Goal: Contribute content: Add original content to the website for others to see

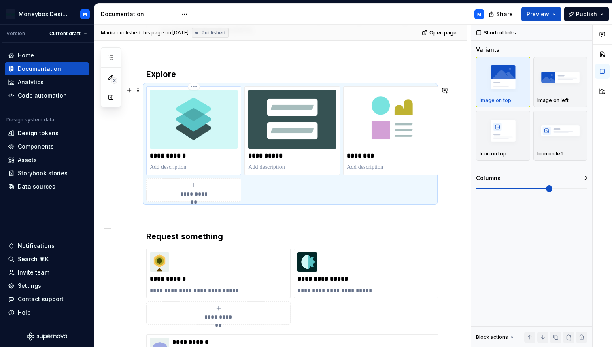
scroll to position [138, 0]
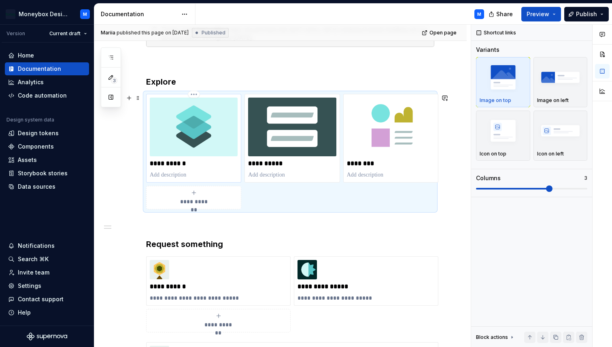
click at [210, 126] on img at bounding box center [194, 127] width 88 height 59
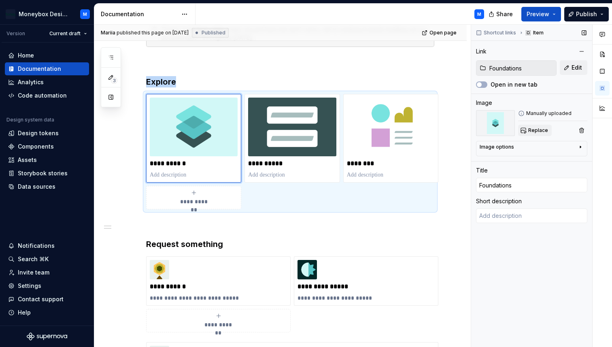
click at [530, 134] on button "Replace" at bounding box center [535, 130] width 34 height 11
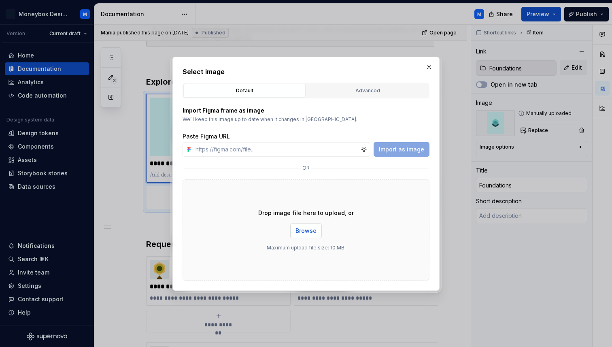
click at [306, 231] on span "Browse" at bounding box center [305, 231] width 21 height 8
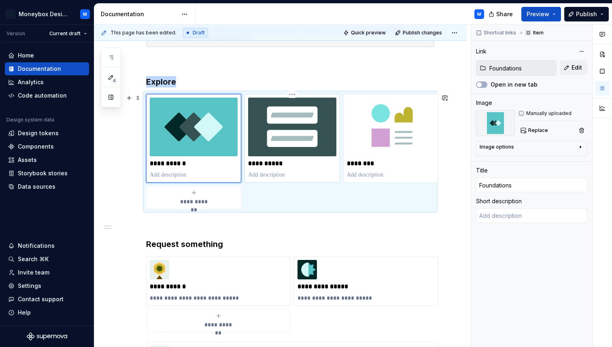
type textarea "*"
type input "Components"
click at [313, 132] on img at bounding box center [292, 127] width 88 height 59
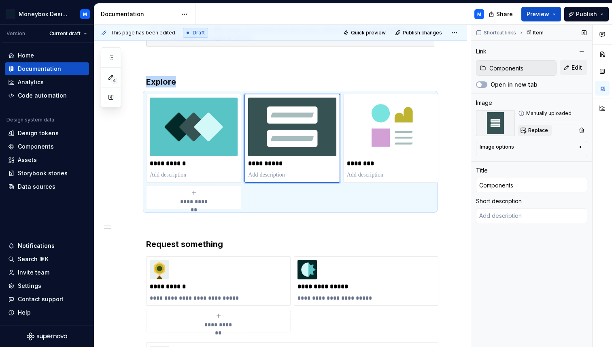
click at [533, 129] on span "Replace" at bounding box center [538, 130] width 20 height 6
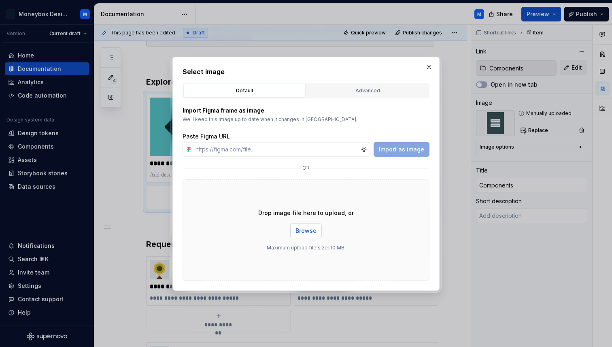
click at [308, 232] on span "Browse" at bounding box center [305, 231] width 21 height 8
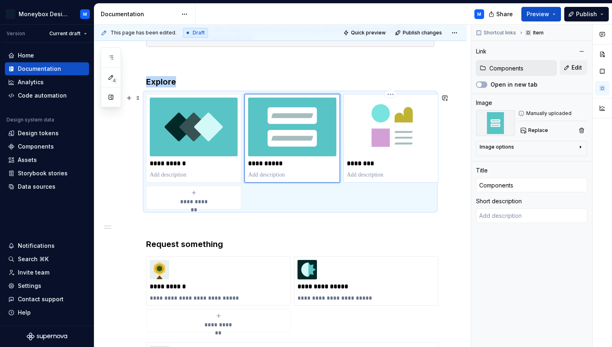
type textarea "*"
type input "Patterns & Templates"
type input "Patterns"
click at [403, 136] on img at bounding box center [391, 127] width 88 height 59
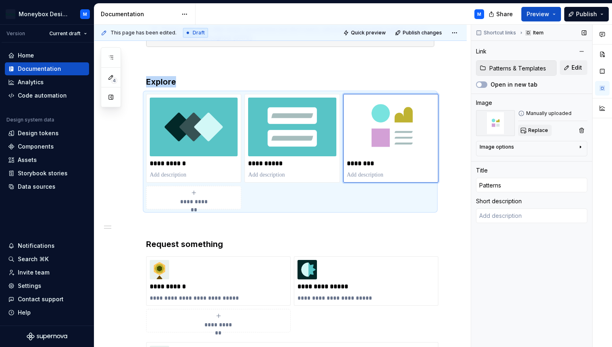
click at [530, 131] on span "Replace" at bounding box center [538, 130] width 20 height 6
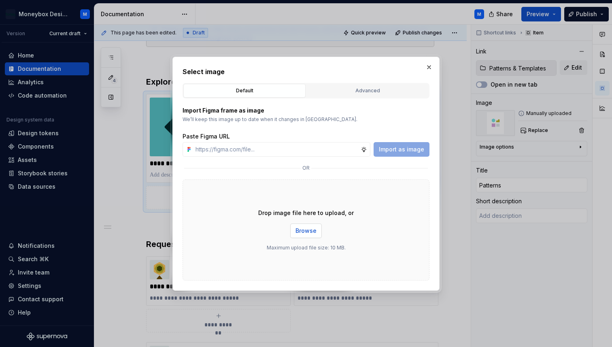
click at [312, 229] on span "Browse" at bounding box center [305, 231] width 21 height 8
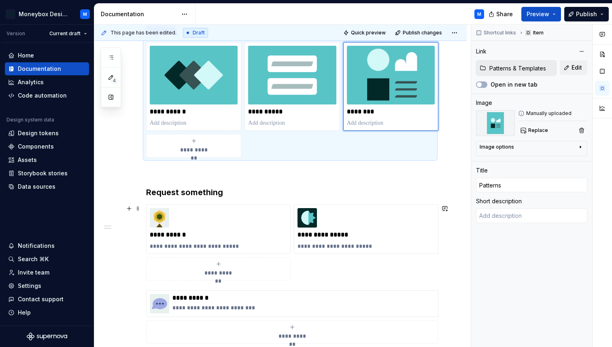
scroll to position [196, 0]
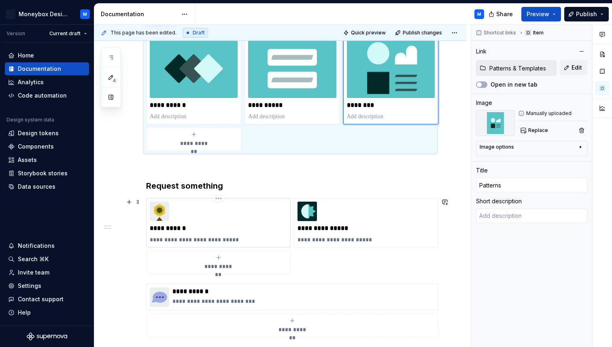
type textarea "*"
type input "[URL][DOMAIN_NAME]"
type input "DS requests"
type textarea "Tokens, Components or Patterns"
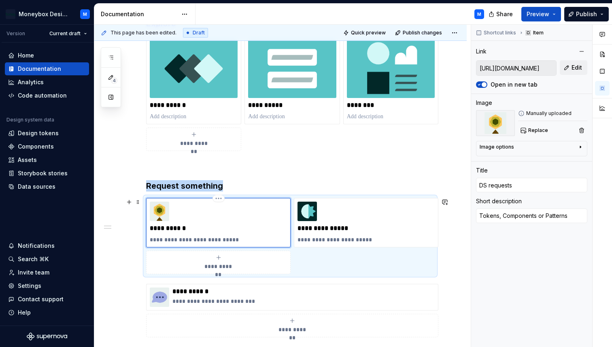
click at [154, 213] on img at bounding box center [159, 211] width 19 height 19
click at [529, 131] on span "Replace" at bounding box center [538, 130] width 20 height 6
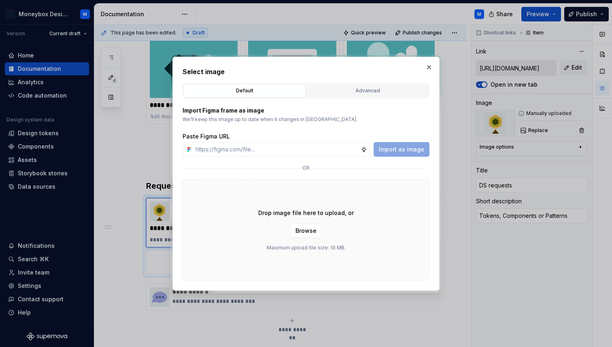
click at [324, 229] on div "Drop image file here to upload, or Browse Maximum upload file size: 10 MB." at bounding box center [306, 229] width 247 height 101
click at [302, 232] on span "Browse" at bounding box center [305, 231] width 21 height 8
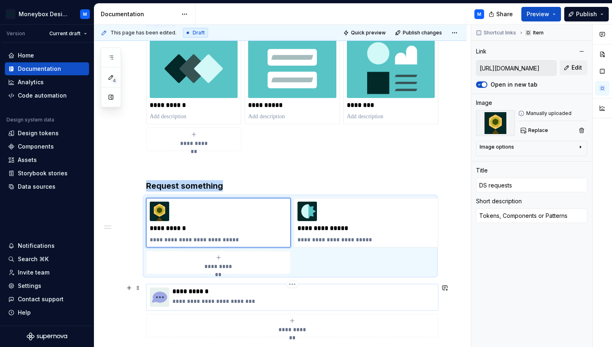
type textarea "*"
type input "[URL][DOMAIN_NAME]"
type input "Get support"
type textarea "Our support channel on Slack"
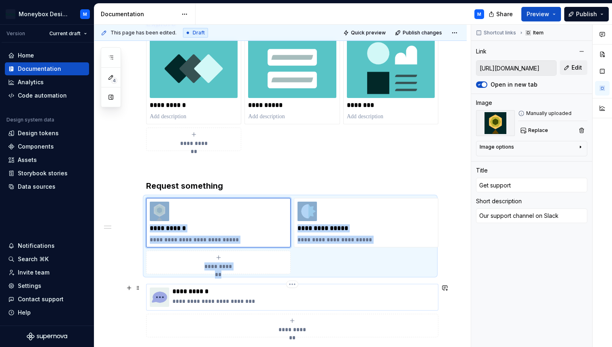
click at [159, 294] on img at bounding box center [159, 296] width 19 height 19
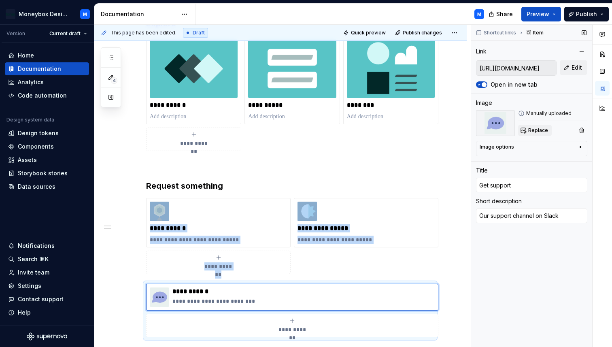
click at [539, 128] on span "Replace" at bounding box center [538, 130] width 20 height 6
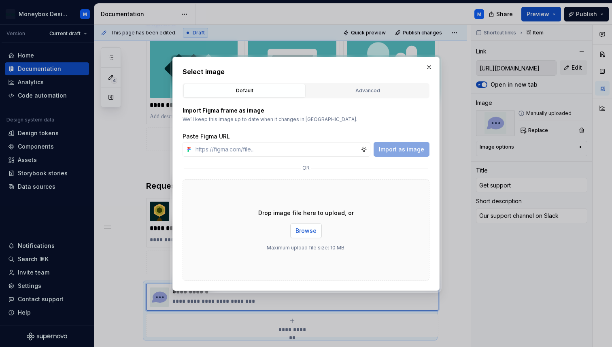
click at [309, 231] on span "Browse" at bounding box center [305, 231] width 21 height 8
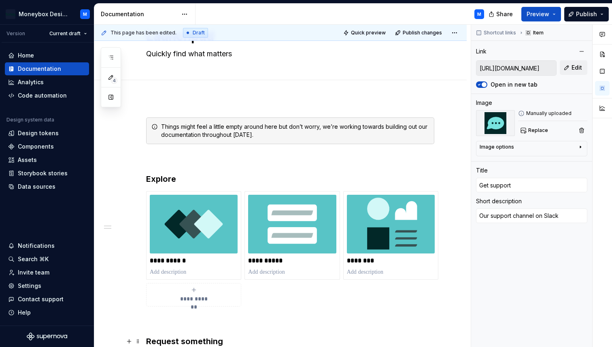
scroll to position [30, 0]
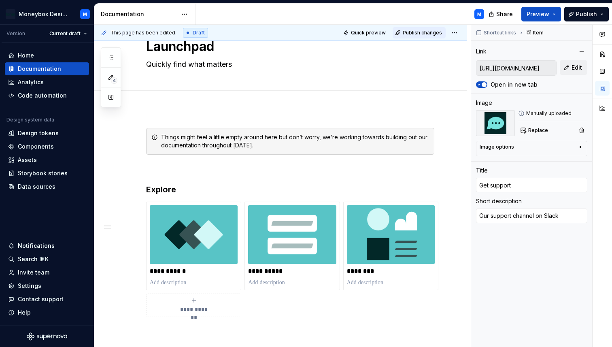
click at [433, 31] on span "Publish changes" at bounding box center [422, 33] width 39 height 6
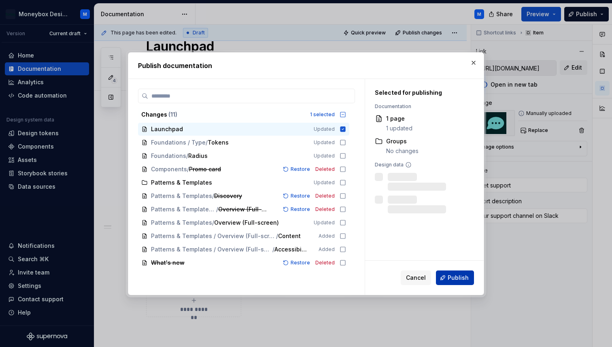
click at [456, 276] on span "Publish" at bounding box center [458, 278] width 21 height 8
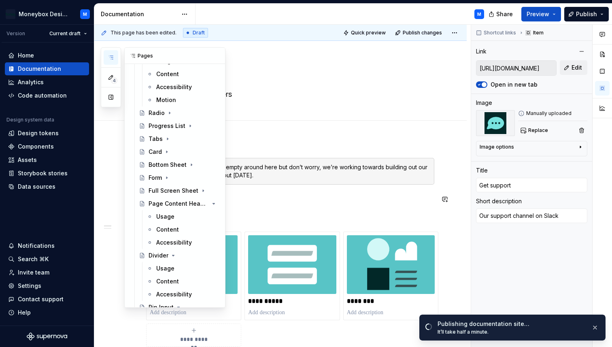
scroll to position [461, 0]
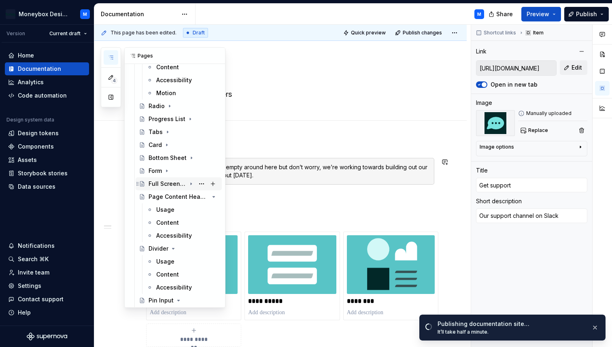
click at [162, 179] on div "Full Screen Sheet" at bounding box center [184, 183] width 70 height 11
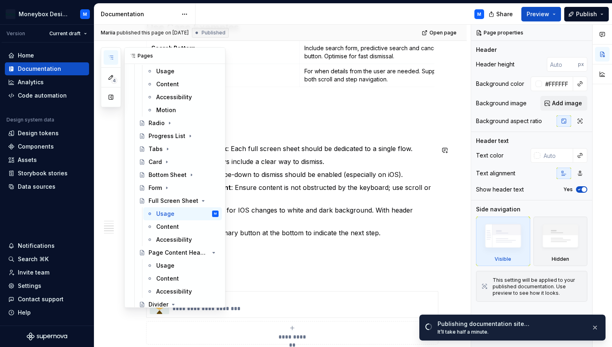
scroll to position [446, 0]
click at [155, 186] on div "Form" at bounding box center [155, 187] width 13 height 8
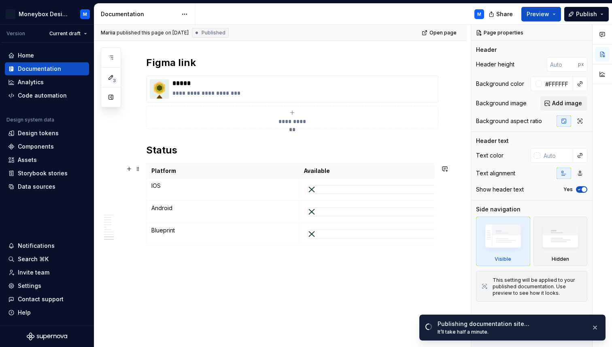
scroll to position [2185, 0]
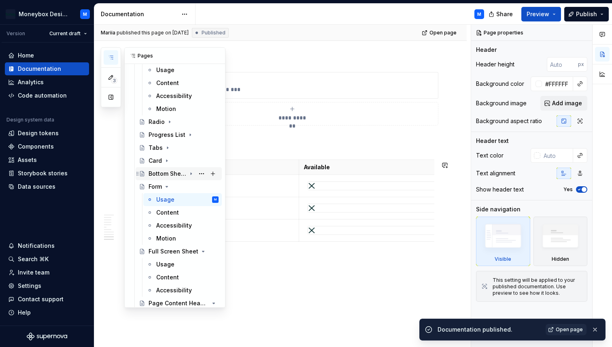
click at [166, 170] on div "Bottom Sheet" at bounding box center [168, 174] width 38 height 8
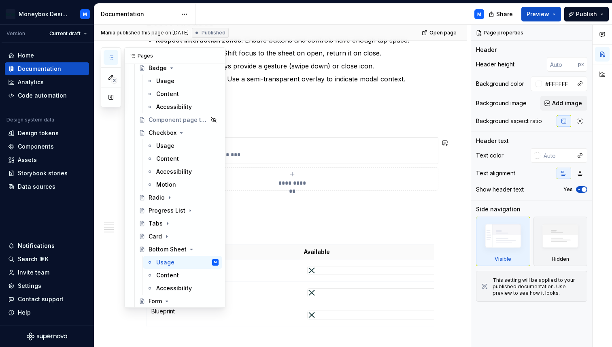
scroll to position [376, 0]
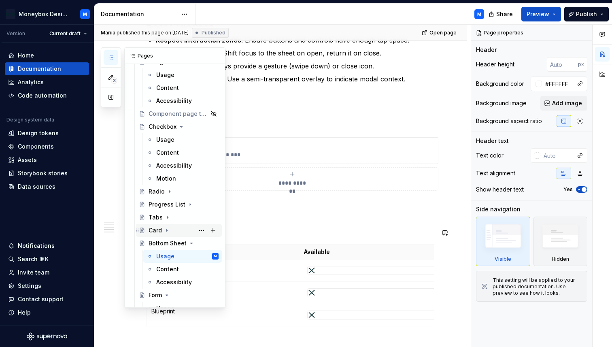
click at [158, 228] on div "Card" at bounding box center [155, 230] width 13 height 8
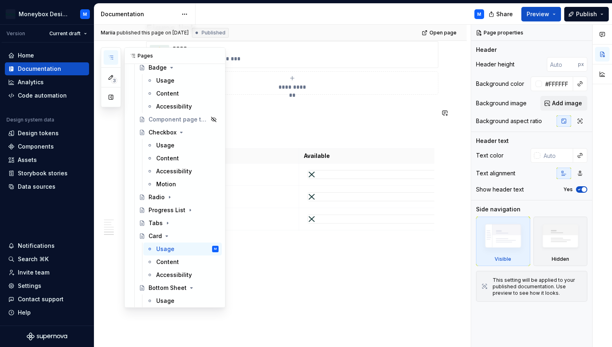
scroll to position [371, 0]
click at [155, 222] on div "Tabs" at bounding box center [156, 222] width 14 height 8
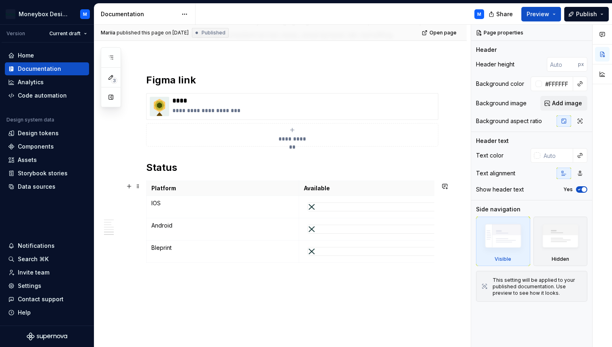
scroll to position [1116, 0]
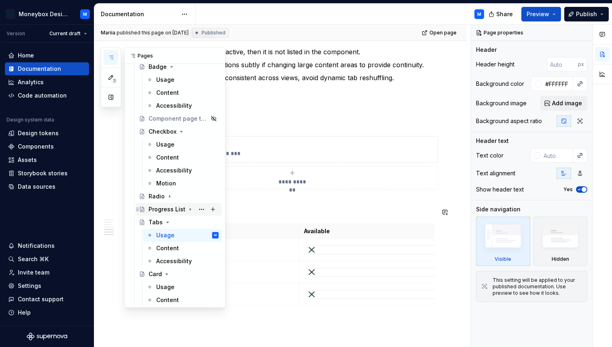
click at [166, 208] on div "Progress List" at bounding box center [167, 209] width 37 height 8
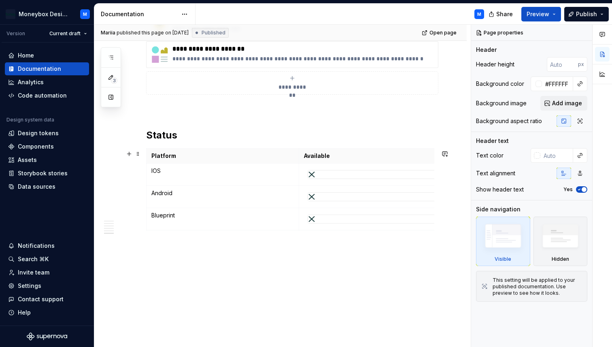
scroll to position [1257, 0]
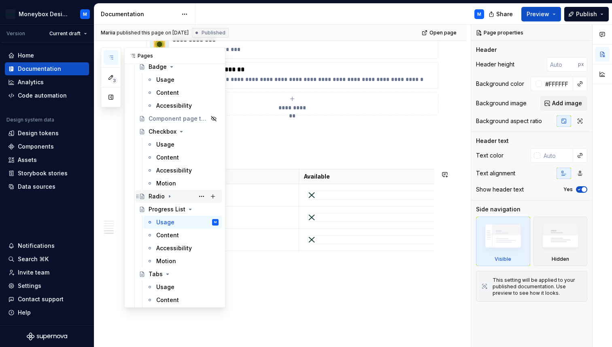
click at [161, 195] on div "Radio" at bounding box center [157, 196] width 16 height 8
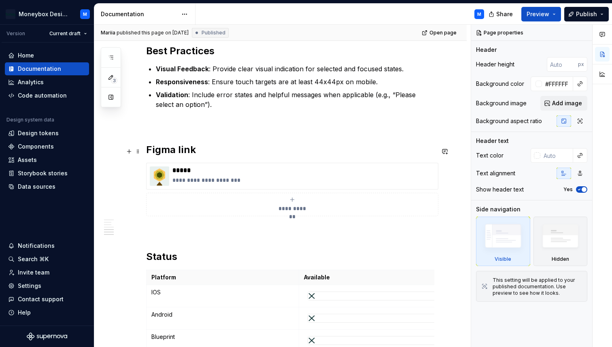
scroll to position [1376, 0]
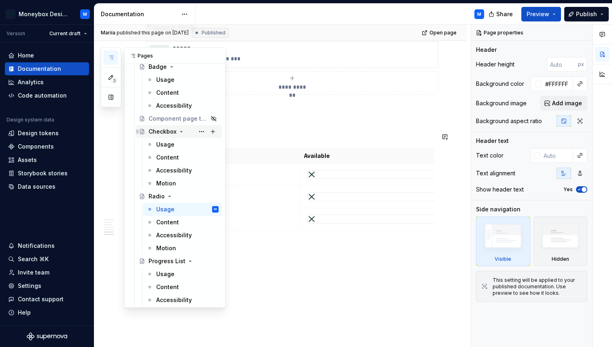
click at [157, 133] on div "Checkbox" at bounding box center [163, 131] width 28 height 8
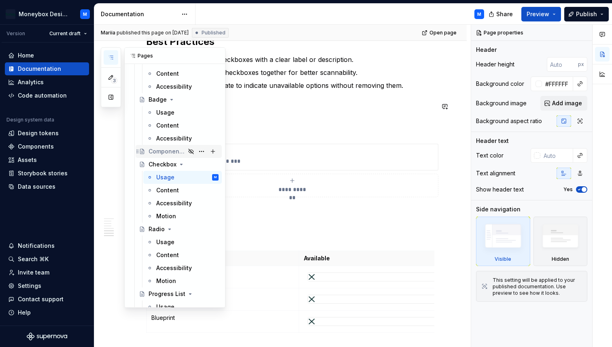
scroll to position [334, 0]
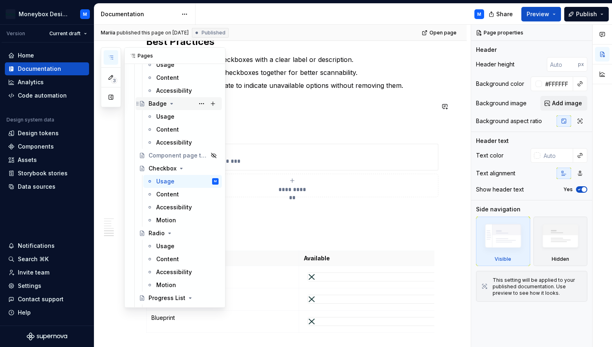
click at [154, 106] on div "Badge" at bounding box center [158, 104] width 18 height 8
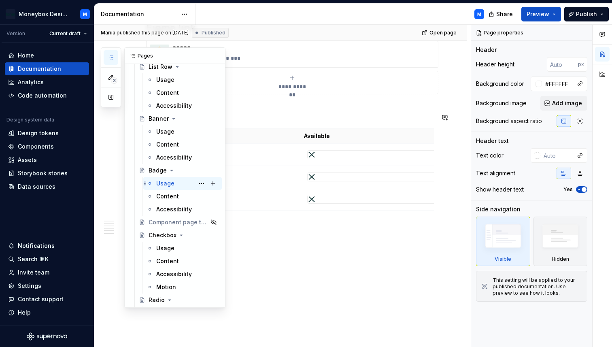
scroll to position [265, 0]
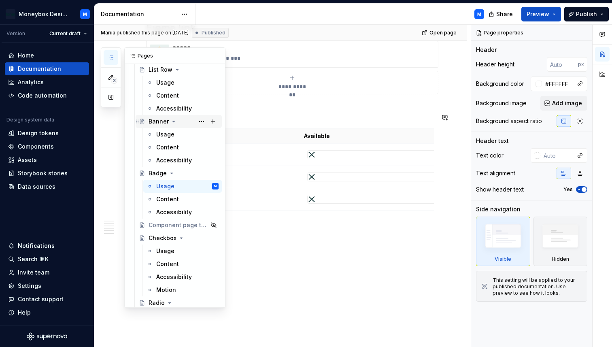
click at [156, 119] on div "Banner" at bounding box center [159, 121] width 20 height 8
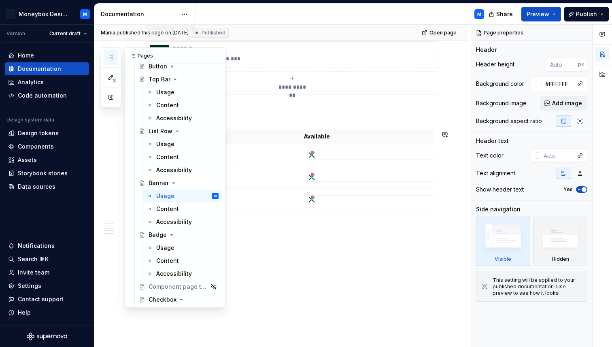
scroll to position [204, 0]
click at [156, 232] on div "Badge" at bounding box center [158, 234] width 18 height 8
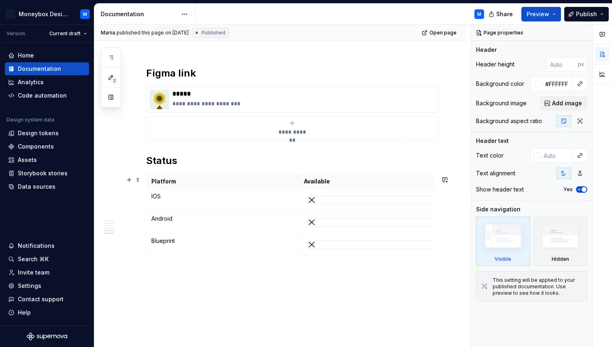
scroll to position [1374, 0]
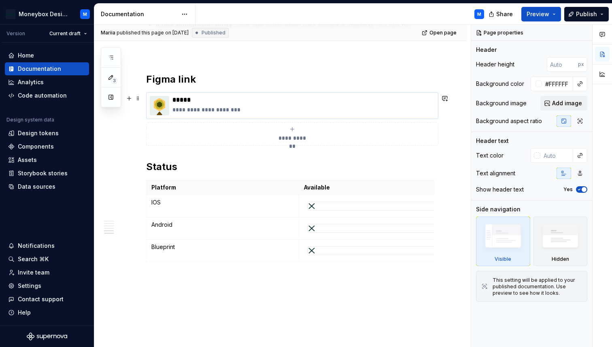
click at [157, 111] on img at bounding box center [159, 105] width 19 height 19
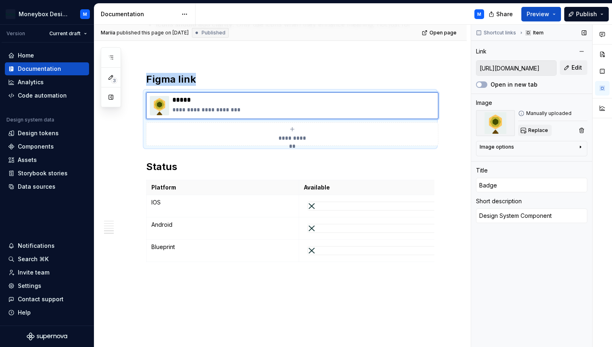
click at [535, 132] on span "Replace" at bounding box center [538, 130] width 20 height 6
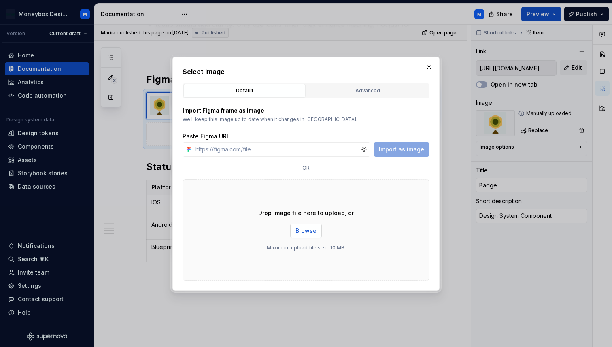
click at [306, 228] on span "Browse" at bounding box center [305, 231] width 21 height 8
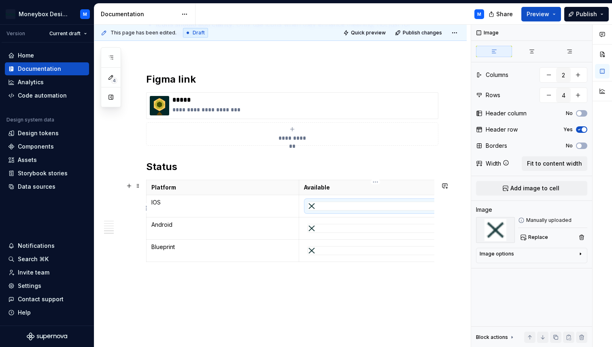
click at [326, 207] on div at bounding box center [376, 206] width 136 height 8
click at [541, 241] on button "Replace" at bounding box center [535, 236] width 34 height 11
type textarea "*"
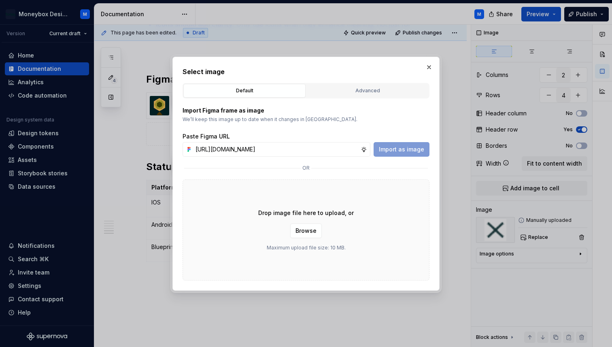
scroll to position [0, 181]
type input "[URL][DOMAIN_NAME]"
click at [403, 153] on span "Import as image" at bounding box center [401, 149] width 45 height 8
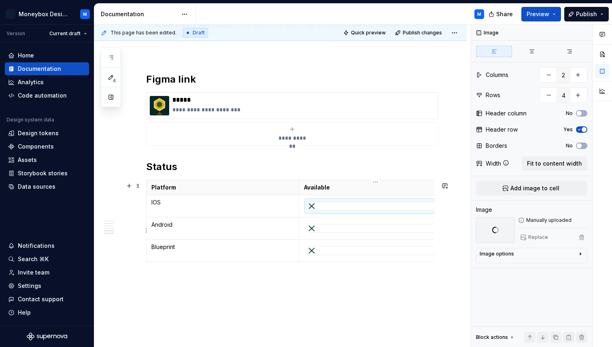
click at [368, 224] on div at bounding box center [375, 228] width 136 height 9
click at [529, 237] on span "Replace" at bounding box center [538, 237] width 20 height 6
type textarea "*"
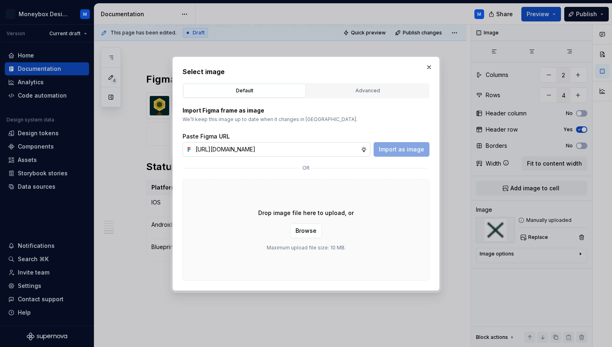
scroll to position [0, 181]
type input "[URL][DOMAIN_NAME]"
click at [398, 155] on button "Import as image" at bounding box center [402, 149] width 56 height 15
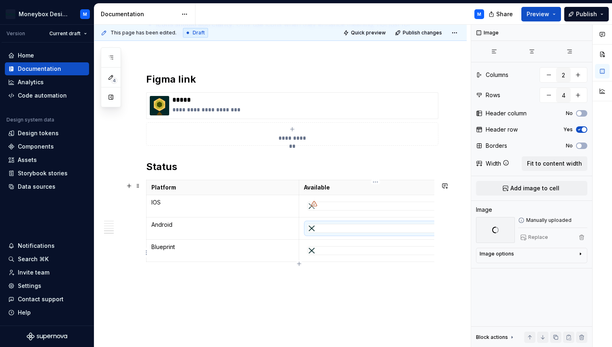
click at [367, 254] on div at bounding box center [376, 250] width 136 height 8
click at [529, 240] on button "Replace" at bounding box center [535, 236] width 34 height 11
type textarea "*"
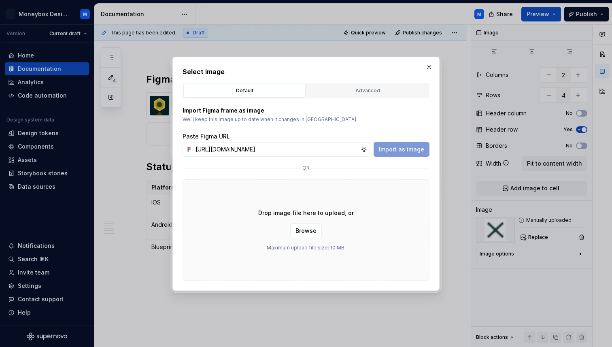
scroll to position [0, 181]
type input "[URL][DOMAIN_NAME]"
click at [402, 154] on button "Import as image" at bounding box center [402, 149] width 56 height 15
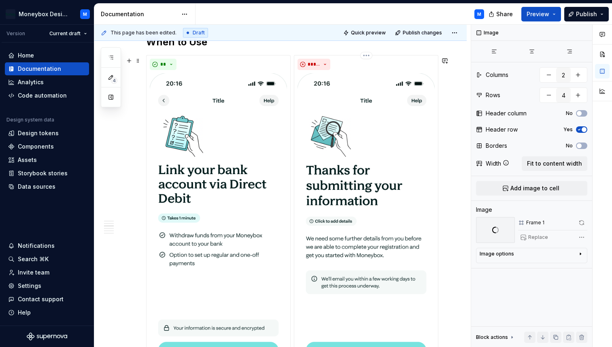
scroll to position [806, 0]
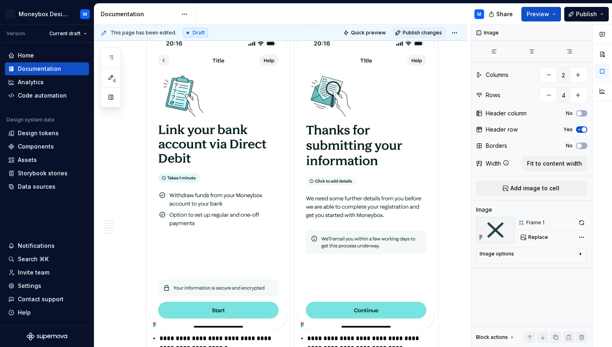
click at [423, 32] on span "Publish changes" at bounding box center [422, 33] width 39 height 6
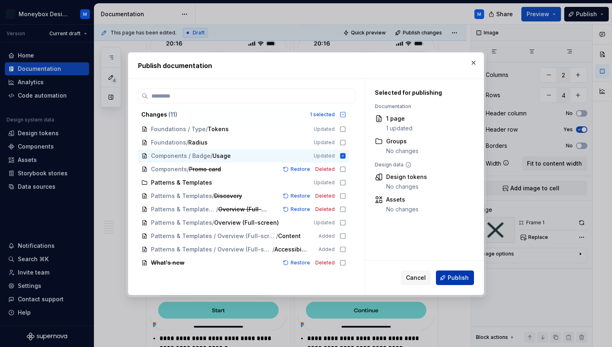
click at [455, 273] on button "Publish" at bounding box center [455, 277] width 38 height 15
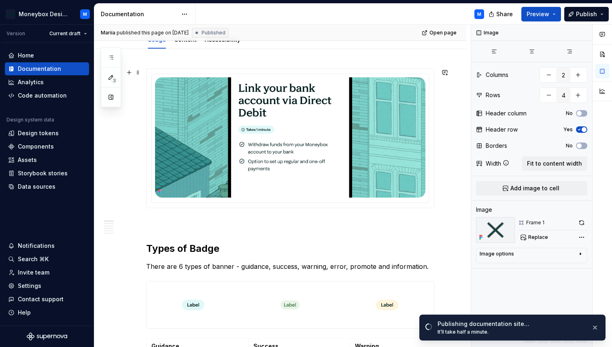
scroll to position [153, 0]
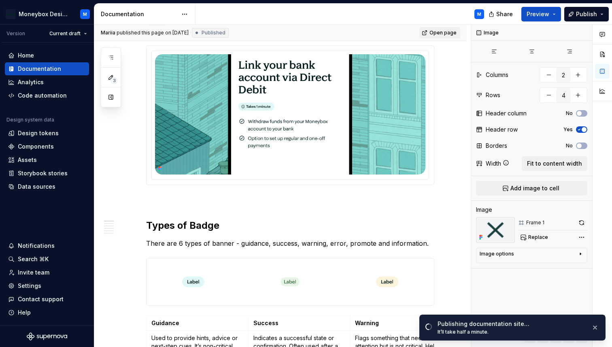
click at [441, 32] on span "Open page" at bounding box center [442, 33] width 27 height 6
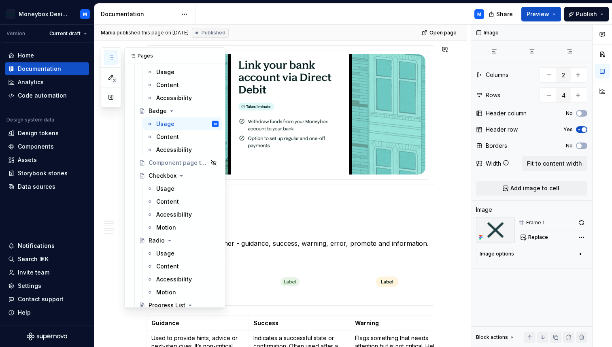
scroll to position [334, 0]
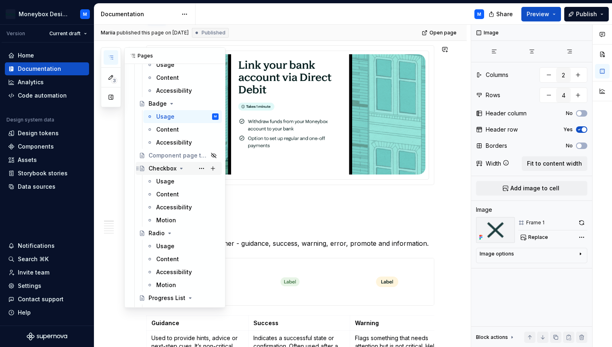
click at [159, 168] on div "Checkbox" at bounding box center [163, 168] width 28 height 8
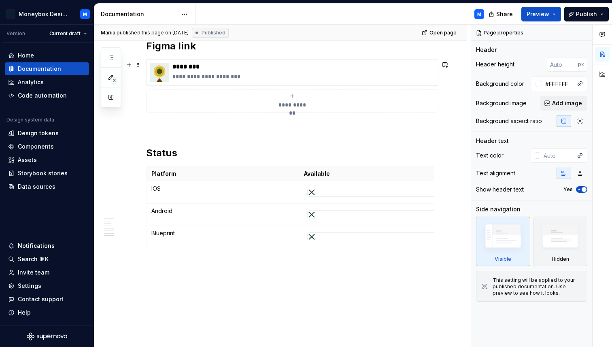
scroll to position [1561, 0]
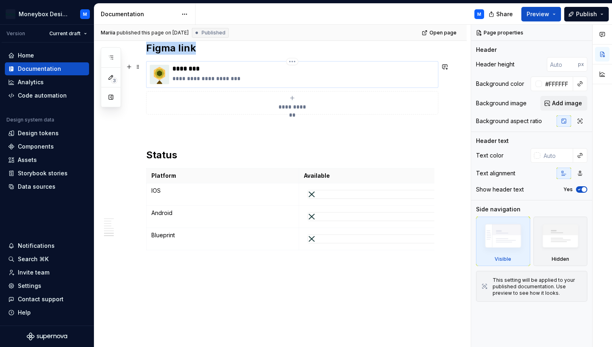
click at [163, 79] on img at bounding box center [159, 74] width 19 height 19
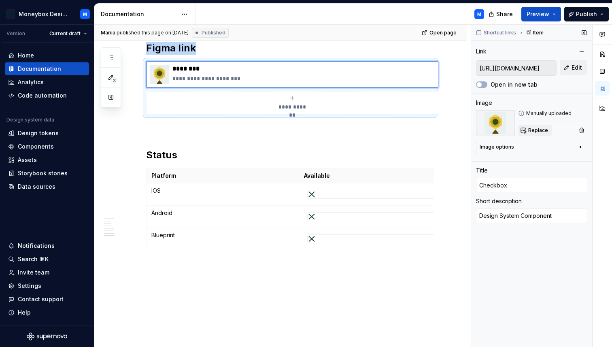
click at [540, 126] on button "Replace" at bounding box center [535, 130] width 34 height 11
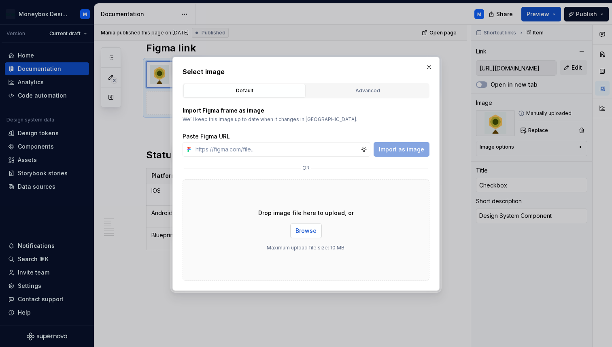
click at [306, 227] on span "Browse" at bounding box center [305, 231] width 21 height 8
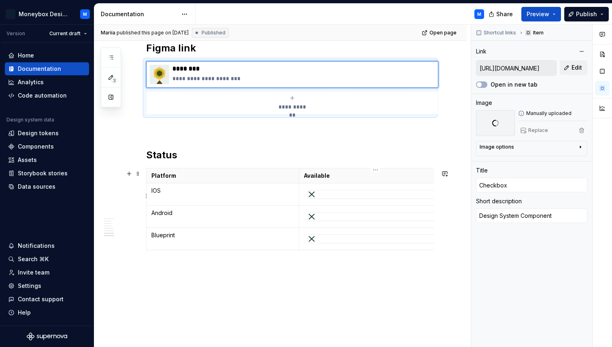
click at [354, 196] on div at bounding box center [376, 194] width 136 height 8
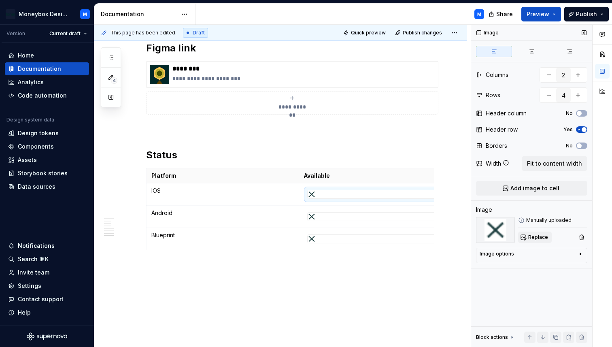
click at [533, 237] on span "Replace" at bounding box center [538, 237] width 20 height 6
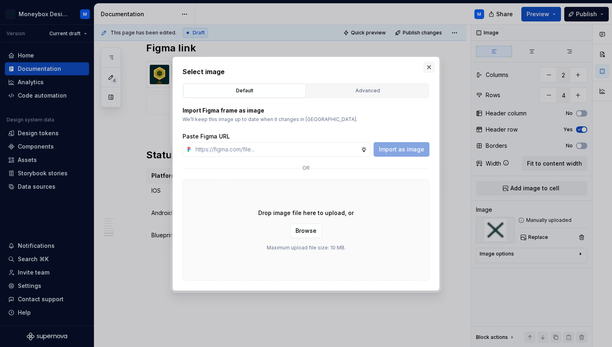
click at [428, 67] on button "button" at bounding box center [428, 67] width 11 height 11
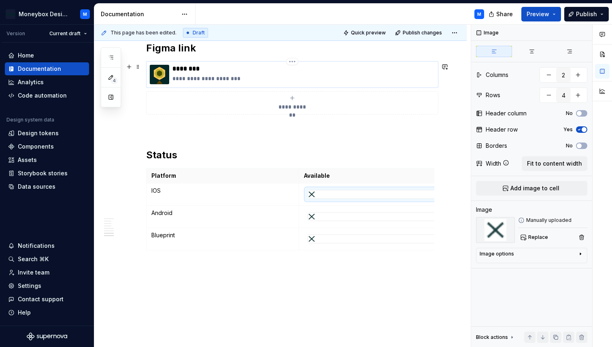
click at [162, 77] on img at bounding box center [159, 74] width 19 height 19
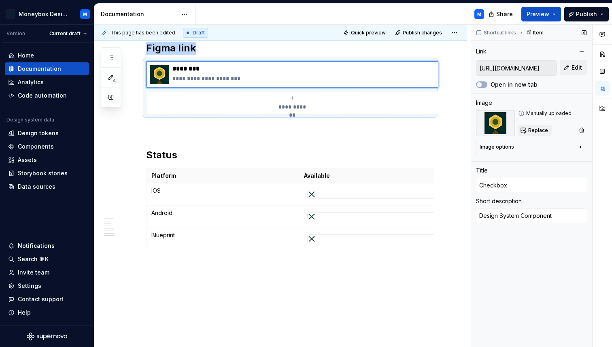
click at [541, 134] on button "Replace" at bounding box center [535, 130] width 34 height 11
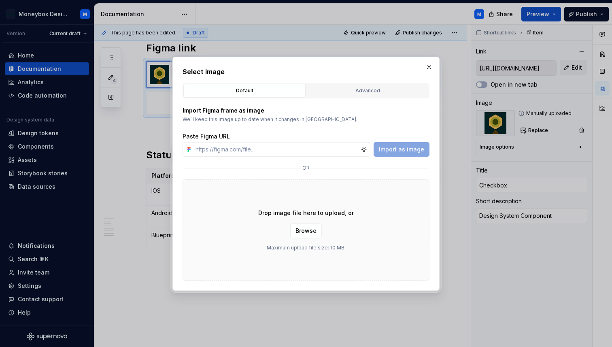
type textarea "*"
type input "[URL][DOMAIN_NAME][DATE][DATE]"
click at [318, 223] on div "Drop image file here to upload, or Browse Maximum upload file size: 10 MB." at bounding box center [306, 229] width 247 height 101
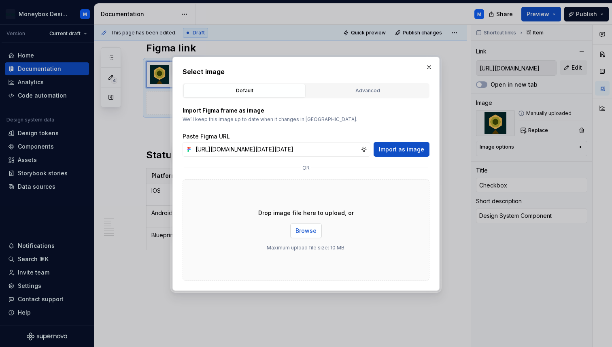
click at [314, 225] on button "Browse" at bounding box center [306, 230] width 32 height 15
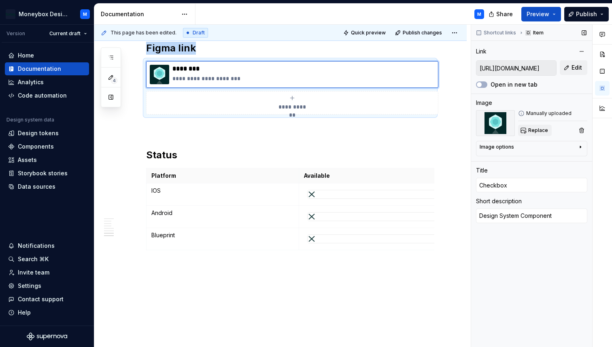
click at [528, 128] on span "Replace" at bounding box center [538, 130] width 20 height 6
type textarea "*"
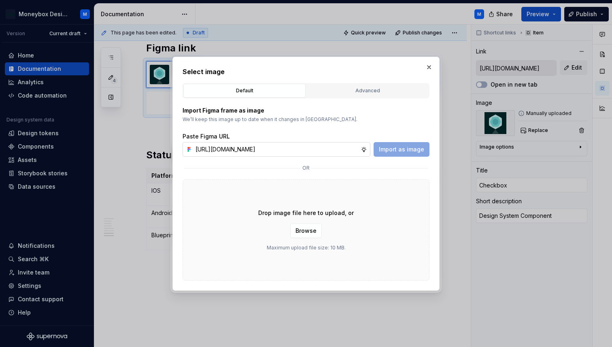
scroll to position [0, 170]
type input "[URL][DOMAIN_NAME]"
click at [397, 149] on span "Import as image" at bounding box center [401, 149] width 45 height 8
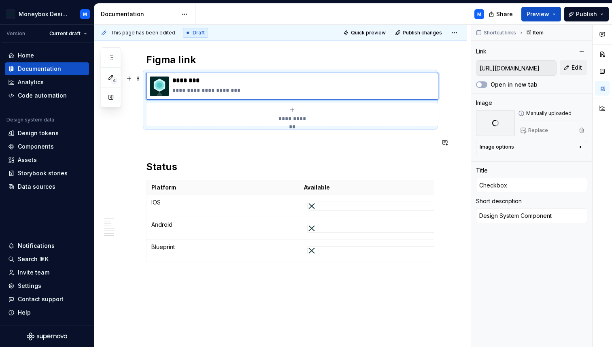
scroll to position [1543, 0]
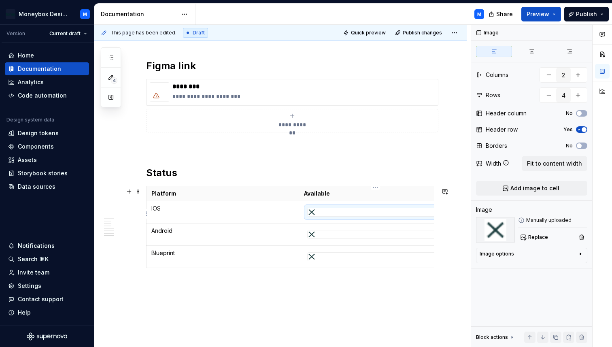
click at [330, 213] on div at bounding box center [376, 212] width 136 height 8
click at [532, 241] on button "Replace" at bounding box center [535, 236] width 34 height 11
type textarea "*"
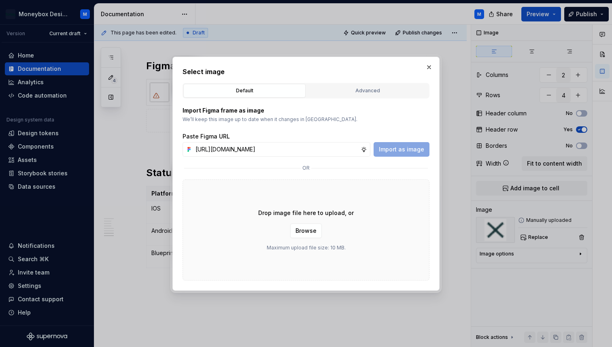
scroll to position [0, 181]
type input "[URL][DOMAIN_NAME]"
click at [405, 150] on span "Import as image" at bounding box center [401, 149] width 45 height 8
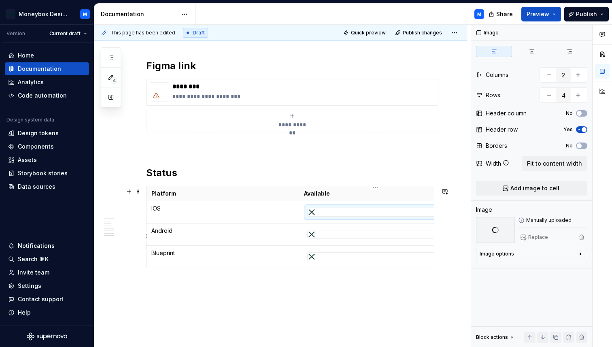
click at [327, 238] on div at bounding box center [376, 234] width 136 height 8
click at [535, 237] on span "Replace" at bounding box center [538, 237] width 20 height 6
type textarea "*"
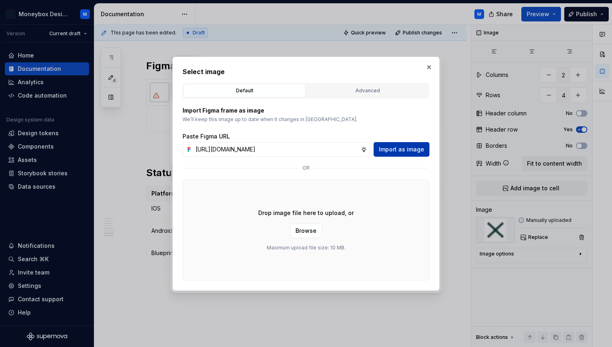
type input "[URL][DOMAIN_NAME]"
click at [409, 152] on span "Import as image" at bounding box center [401, 149] width 45 height 8
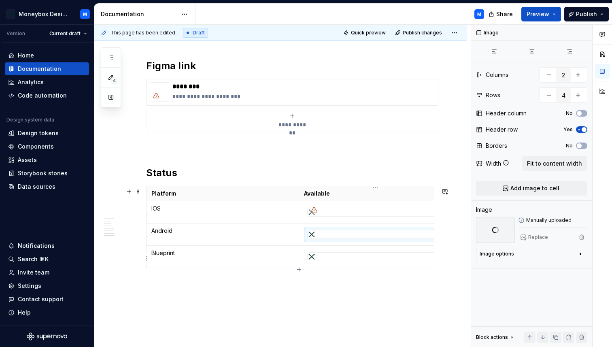
click at [342, 255] on div at bounding box center [376, 257] width 136 height 8
click at [539, 233] on button "Replace" at bounding box center [535, 236] width 34 height 11
type textarea "*"
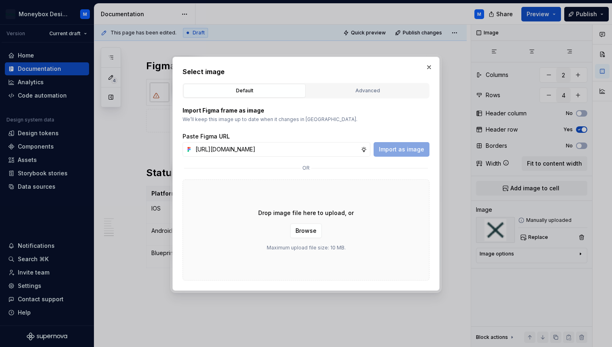
scroll to position [0, 181]
type input "[URL][DOMAIN_NAME]"
click at [414, 149] on span "Import as image" at bounding box center [401, 149] width 45 height 8
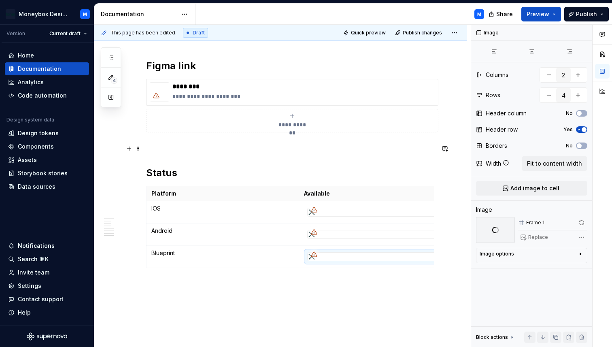
scroll to position [0, 7]
click at [428, 33] on span "Publish changes" at bounding box center [422, 33] width 39 height 6
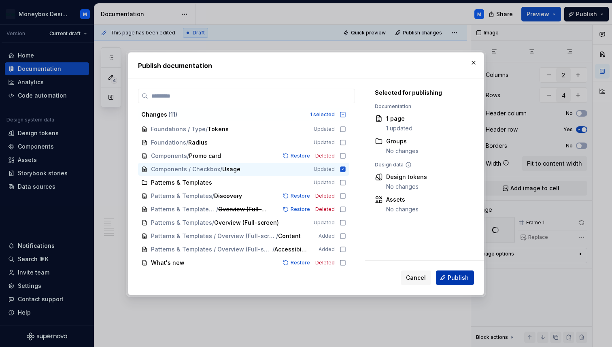
click at [459, 276] on span "Publish" at bounding box center [458, 278] width 21 height 8
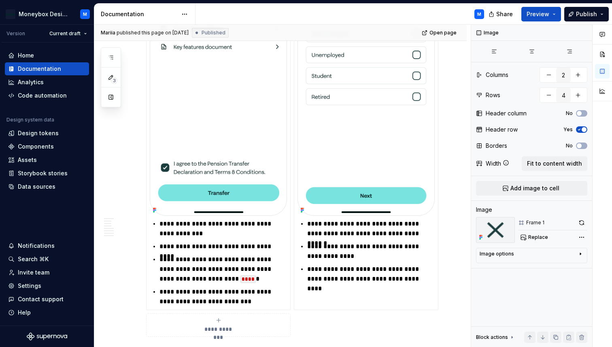
scroll to position [1231, 0]
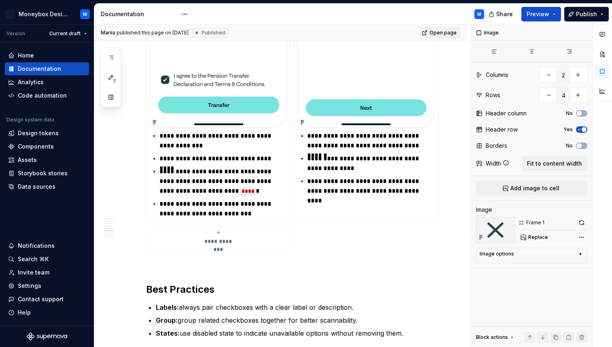
click at [447, 32] on span "Open page" at bounding box center [442, 33] width 27 height 6
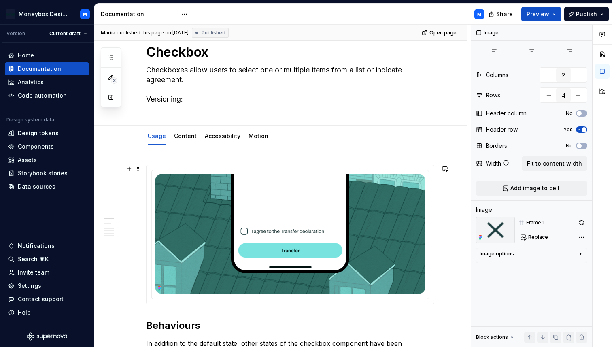
scroll to position [29, 0]
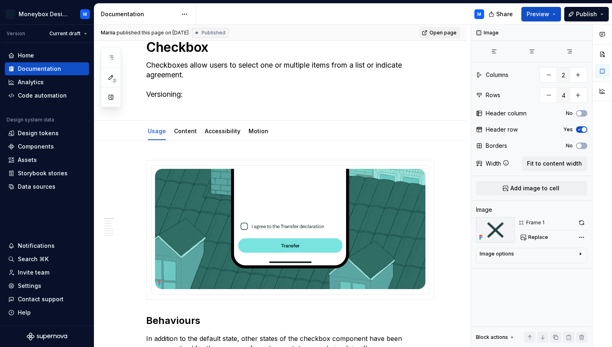
click at [448, 30] on span "Open page" at bounding box center [442, 33] width 27 height 6
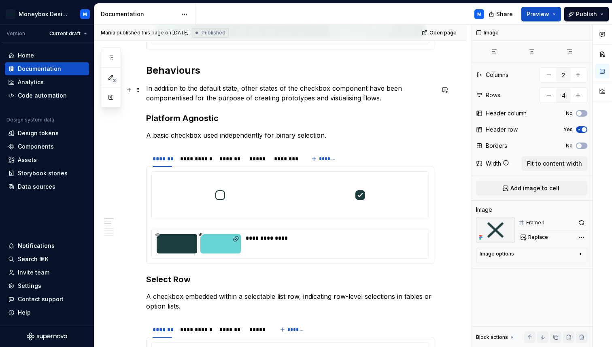
scroll to position [0, 0]
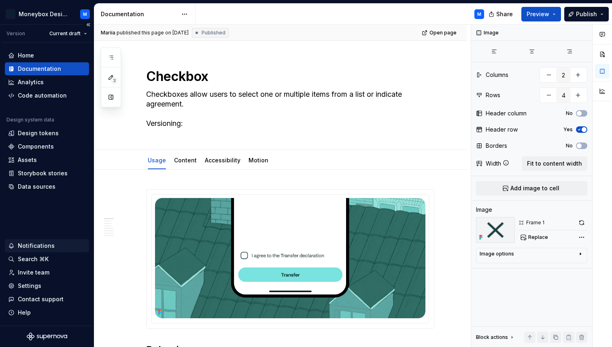
type textarea "*"
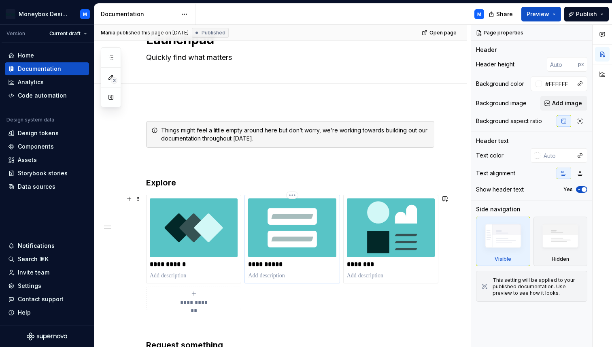
scroll to position [45, 0]
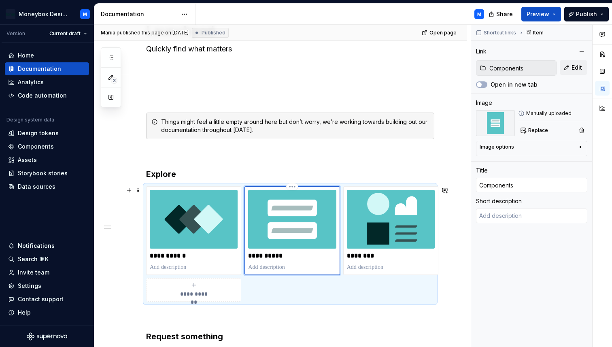
click at [290, 221] on img at bounding box center [292, 219] width 88 height 59
click at [529, 132] on span "Replace" at bounding box center [538, 130] width 20 height 6
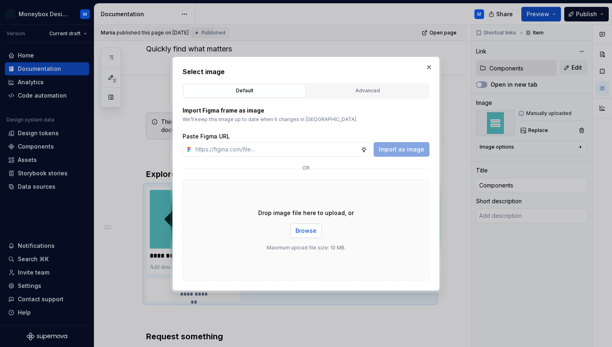
click at [304, 231] on span "Browse" at bounding box center [305, 231] width 21 height 8
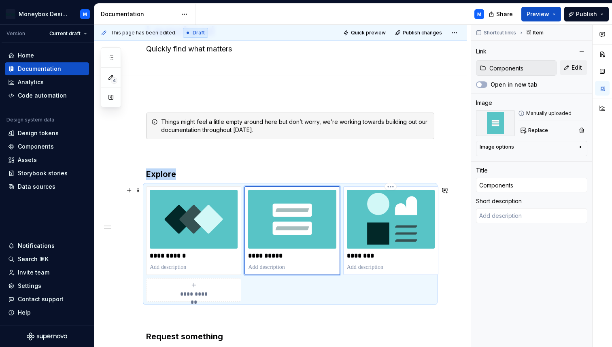
type textarea "*"
type input "Patterns & Templates"
type input "Patterns"
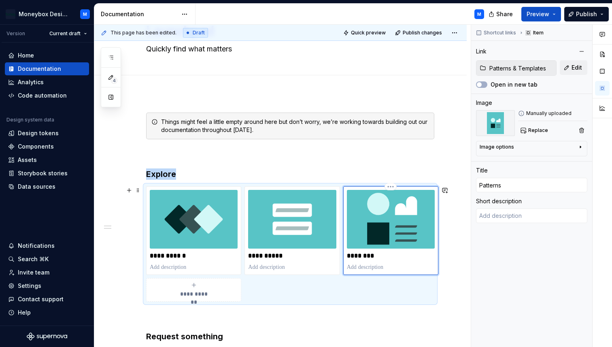
click at [397, 211] on img at bounding box center [391, 219] width 88 height 59
click at [535, 127] on span "Replace" at bounding box center [538, 130] width 20 height 6
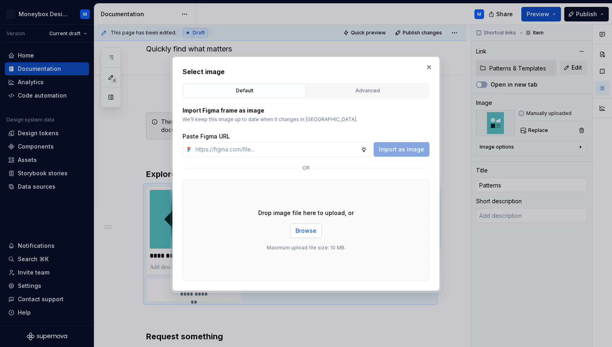
click at [312, 228] on span "Browse" at bounding box center [305, 231] width 21 height 8
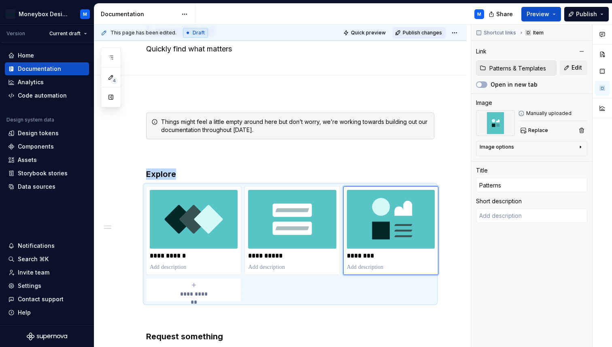
click at [415, 36] on button "Publish changes" at bounding box center [419, 32] width 53 height 11
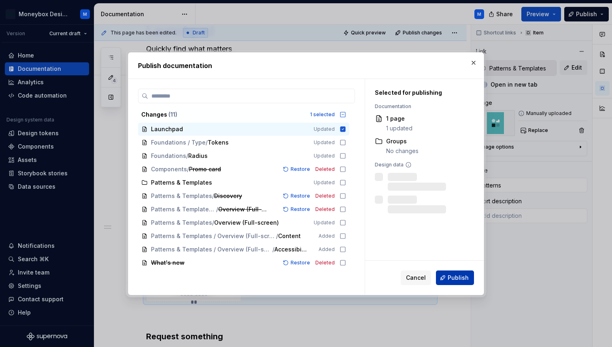
click at [451, 276] on span "Publish" at bounding box center [458, 278] width 21 height 8
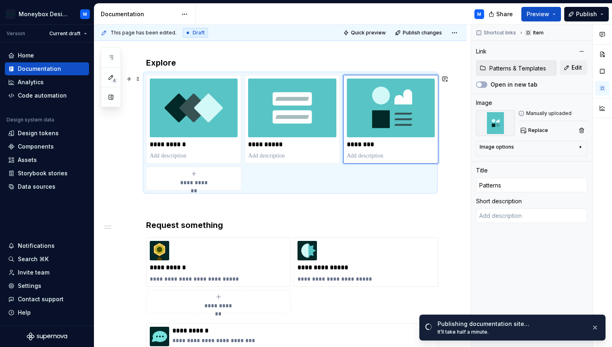
scroll to position [156, 0]
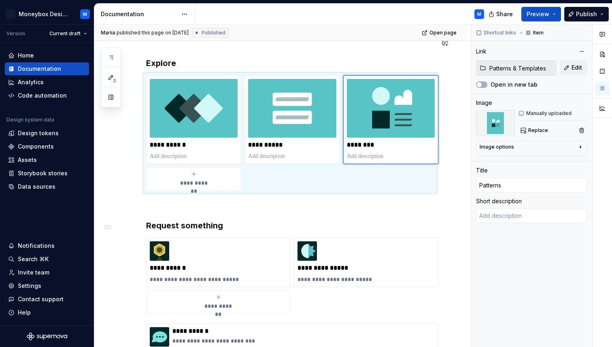
type textarea "*"
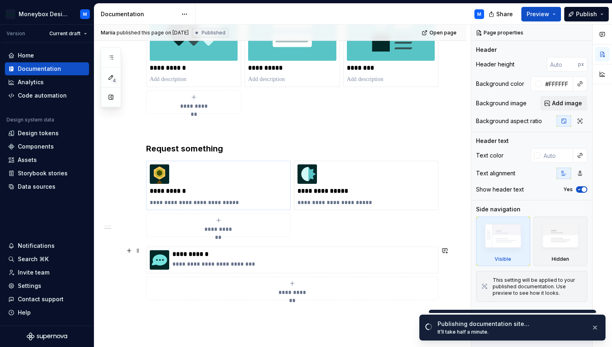
scroll to position [235, 0]
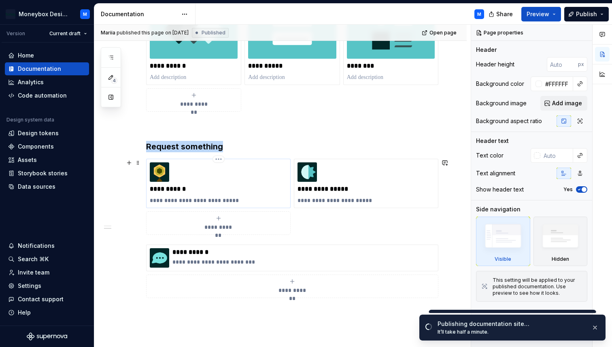
click at [164, 172] on img at bounding box center [159, 171] width 19 height 19
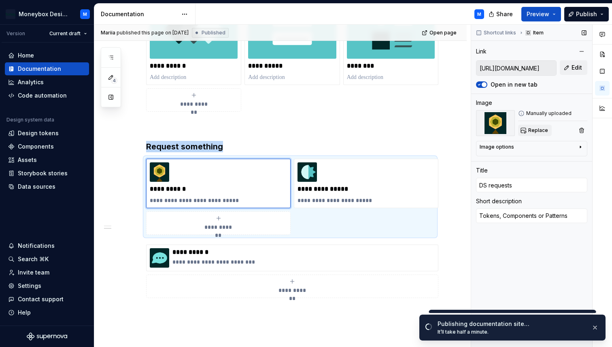
click at [533, 131] on span "Replace" at bounding box center [538, 130] width 20 height 6
type textarea "*"
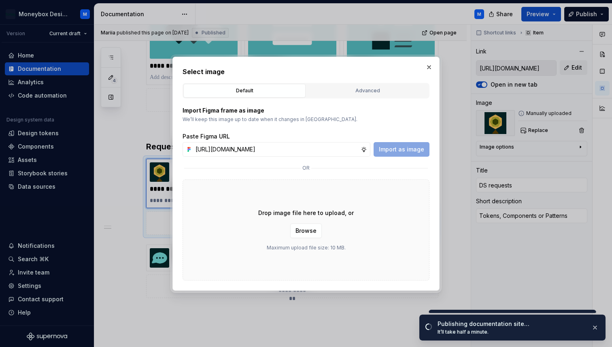
scroll to position [0, 170]
type input "[URL][DOMAIN_NAME]"
click at [407, 145] on button "Import as image" at bounding box center [402, 149] width 56 height 15
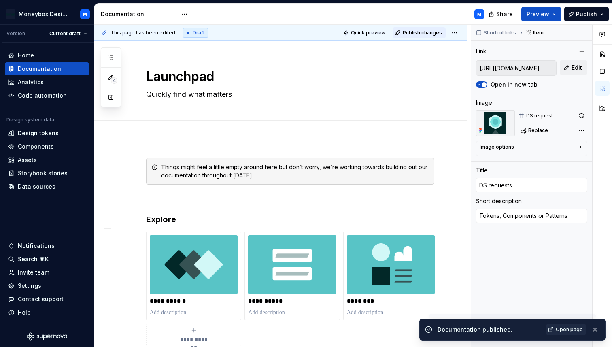
click at [422, 30] on span "Publish changes" at bounding box center [422, 33] width 39 height 6
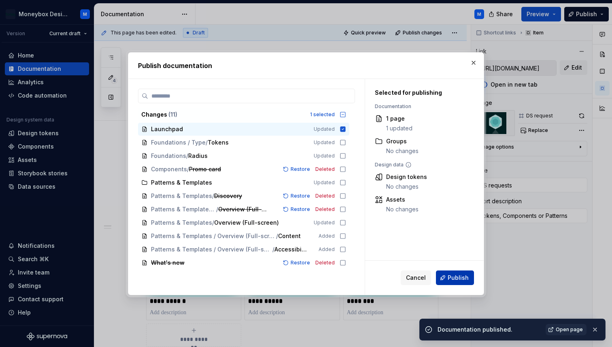
click at [462, 276] on span "Publish" at bounding box center [458, 278] width 21 height 8
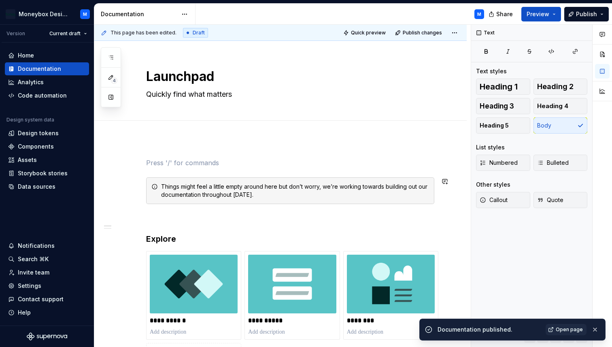
click at [146, 220] on p at bounding box center [290, 219] width 288 height 10
click at [151, 163] on p at bounding box center [290, 163] width 288 height 10
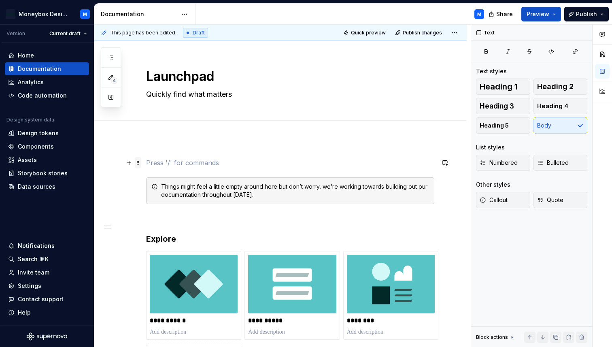
click at [140, 163] on span at bounding box center [138, 162] width 6 height 11
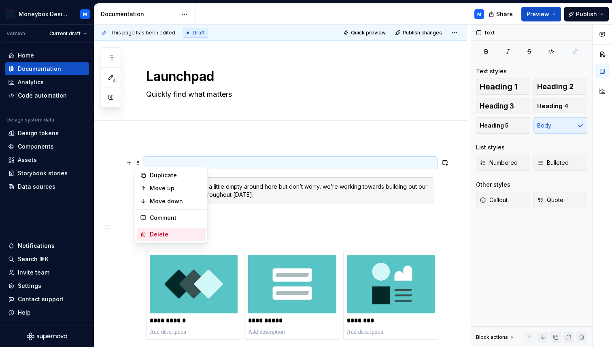
click at [150, 234] on div "Delete" at bounding box center [176, 234] width 53 height 8
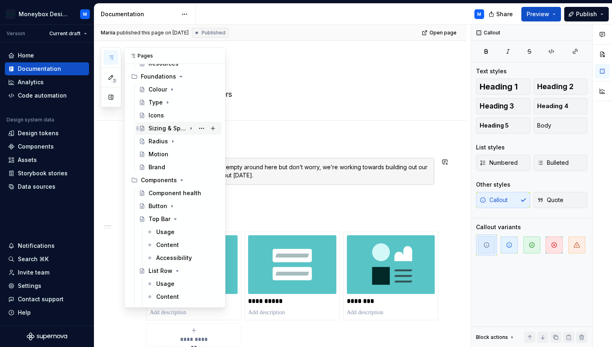
scroll to position [70, 0]
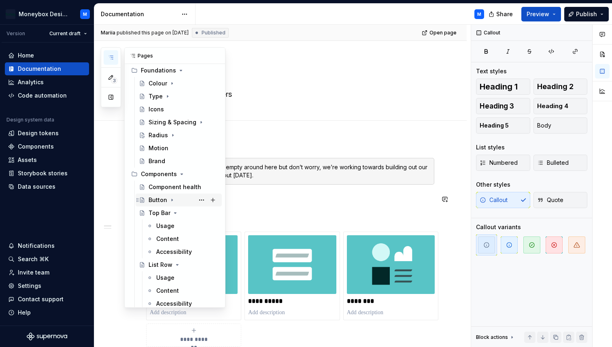
click at [157, 200] on div "Button" at bounding box center [158, 200] width 19 height 8
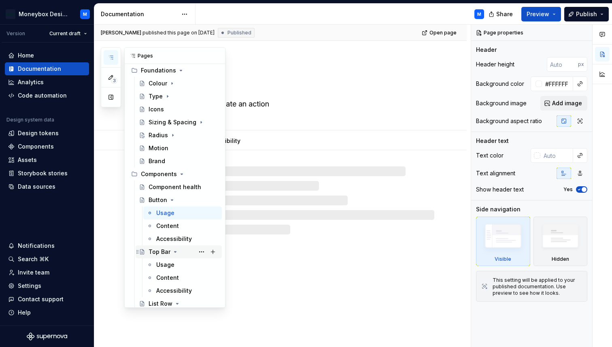
click at [155, 251] on div "Top Bar" at bounding box center [160, 252] width 22 height 8
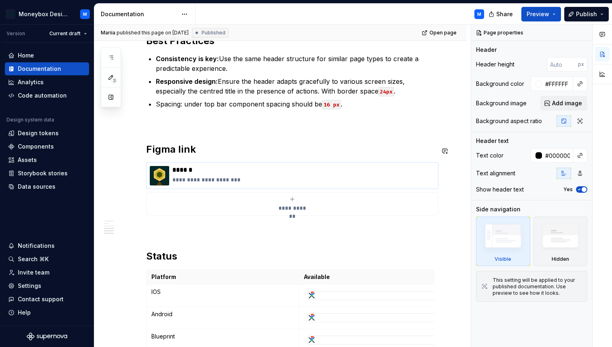
scroll to position [1142, 0]
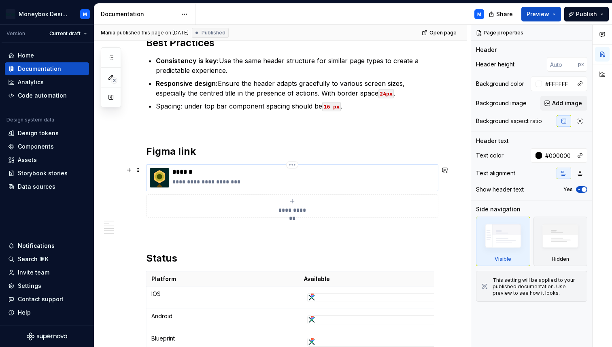
click at [167, 179] on img at bounding box center [159, 177] width 19 height 19
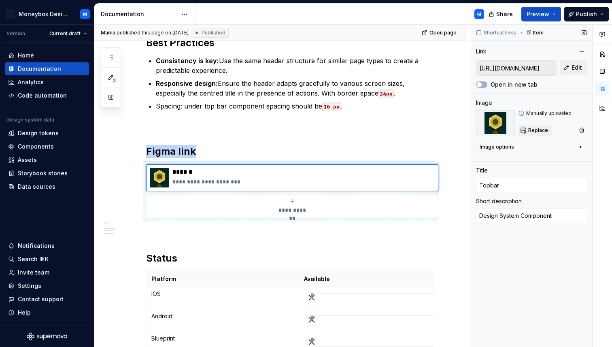
click at [533, 127] on span "Replace" at bounding box center [538, 130] width 20 height 6
type textarea "*"
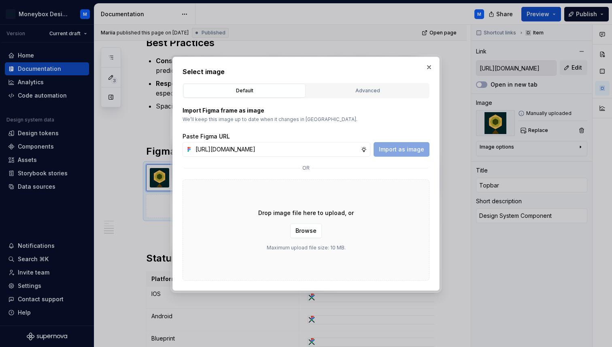
scroll to position [0, 170]
type input "[URL][DOMAIN_NAME]"
click at [404, 149] on span "Import as image" at bounding box center [401, 149] width 45 height 8
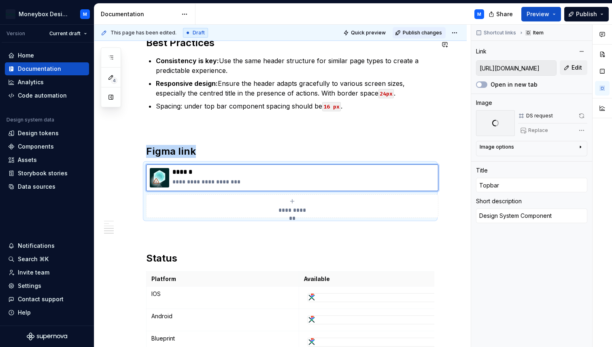
click at [417, 33] on span "Publish changes" at bounding box center [422, 33] width 39 height 6
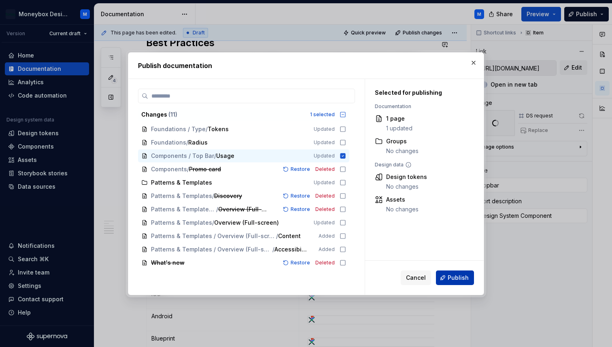
click at [442, 278] on button "Publish" at bounding box center [455, 277] width 38 height 15
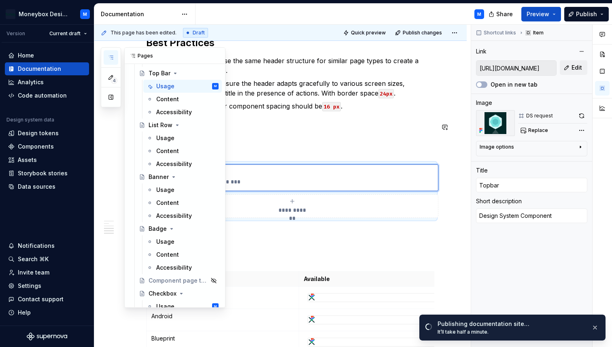
scroll to position [258, 0]
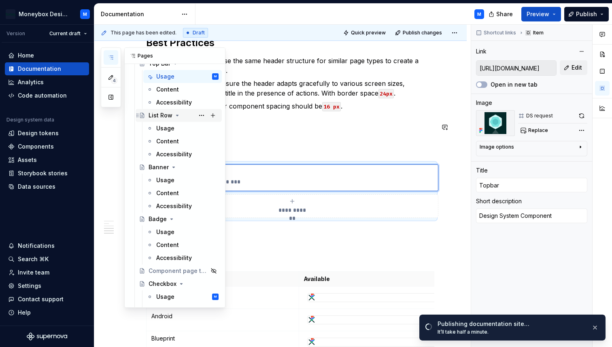
click at [156, 115] on div "List Row" at bounding box center [161, 115] width 24 height 8
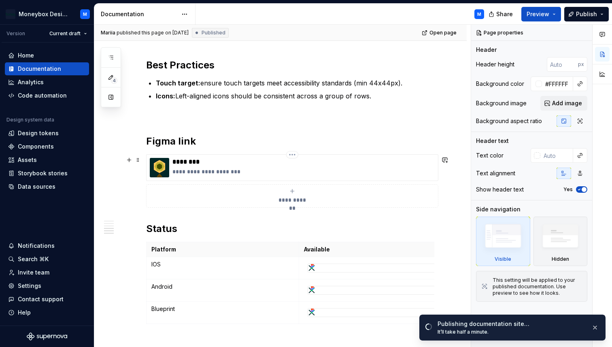
scroll to position [1318, 0]
click at [219, 158] on div "**********" at bounding box center [292, 167] width 292 height 27
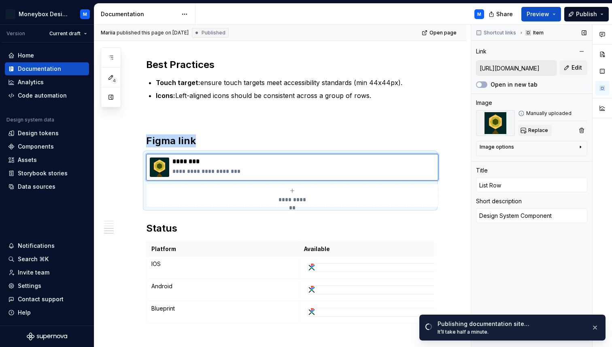
click at [528, 128] on button "Replace" at bounding box center [535, 130] width 34 height 11
type textarea "*"
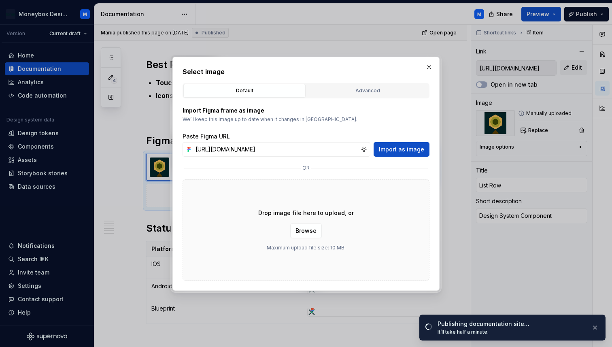
scroll to position [0, 170]
type input "[URL][DOMAIN_NAME]"
click at [403, 151] on span "Import as image" at bounding box center [401, 149] width 45 height 8
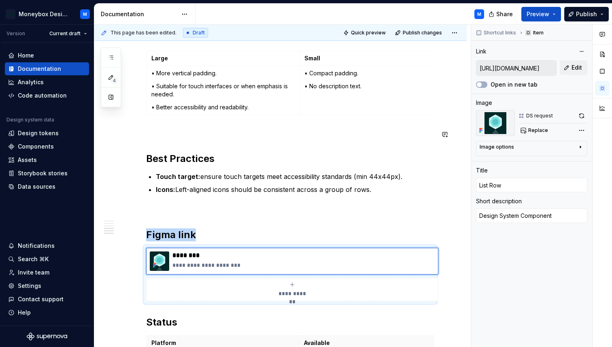
scroll to position [1201, 0]
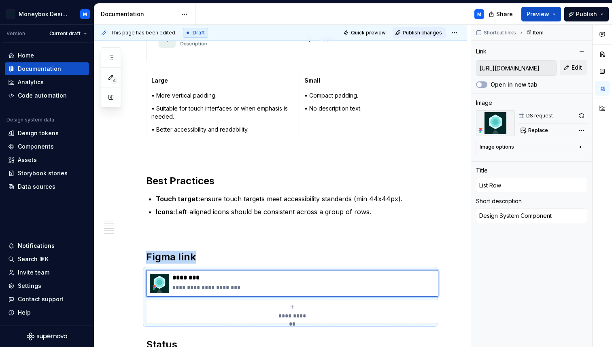
click at [412, 31] on span "Publish changes" at bounding box center [422, 33] width 39 height 6
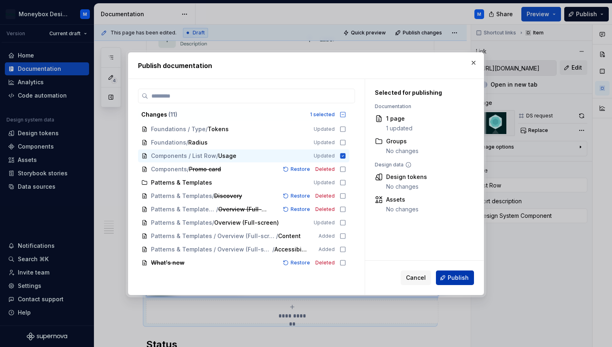
click at [460, 279] on span "Publish" at bounding box center [458, 278] width 21 height 8
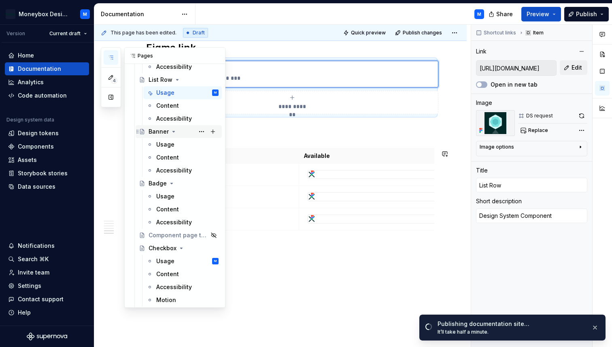
scroll to position [290, 0]
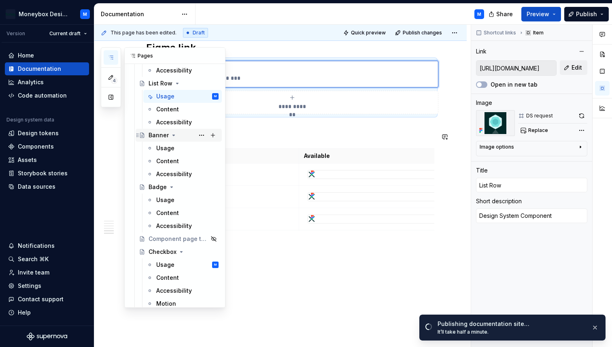
click at [155, 136] on div "Banner" at bounding box center [159, 135] width 20 height 8
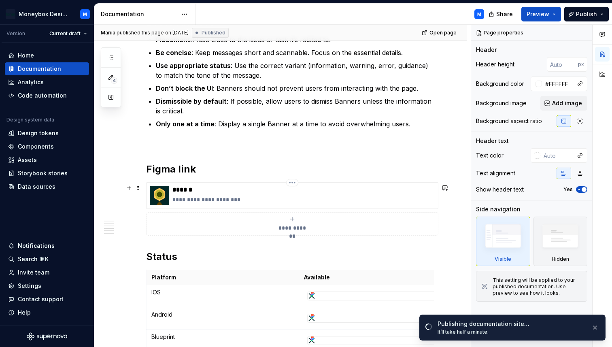
scroll to position [1377, 0]
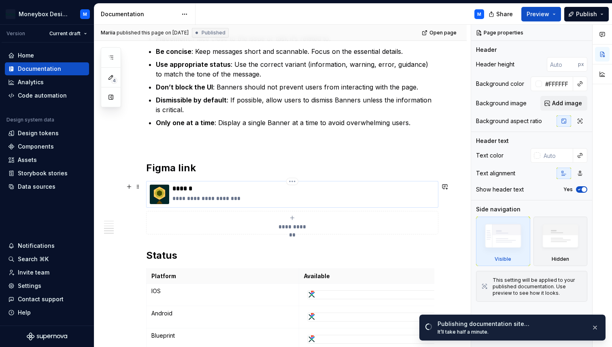
click at [343, 200] on p "**********" at bounding box center [303, 198] width 262 height 8
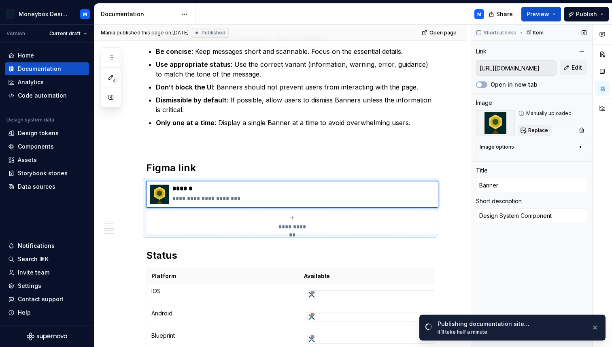
click at [536, 127] on span "Replace" at bounding box center [538, 130] width 20 height 6
type textarea "*"
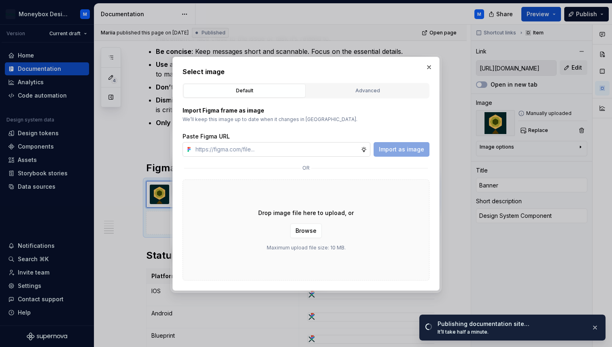
type input "[URL][DOMAIN_NAME]"
type textarea "*"
type input "[URL][DOMAIN_NAME]"
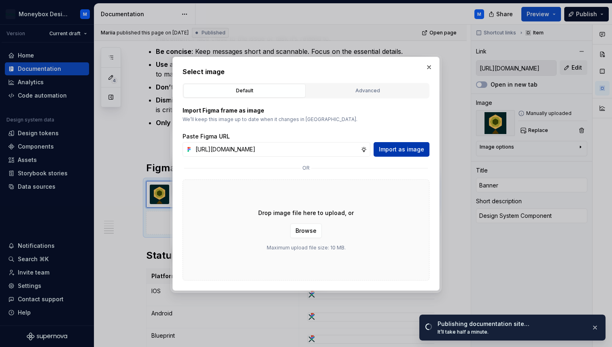
click at [403, 150] on span "Import as image" at bounding box center [401, 149] width 45 height 8
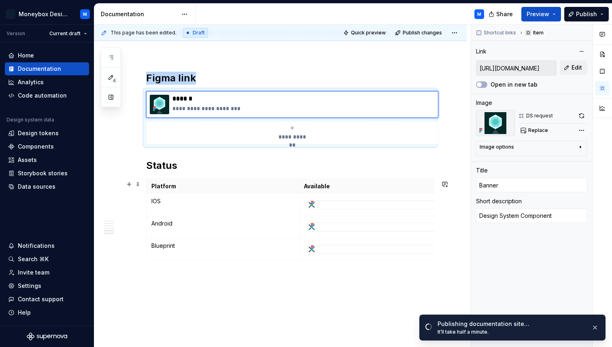
scroll to position [1468, 0]
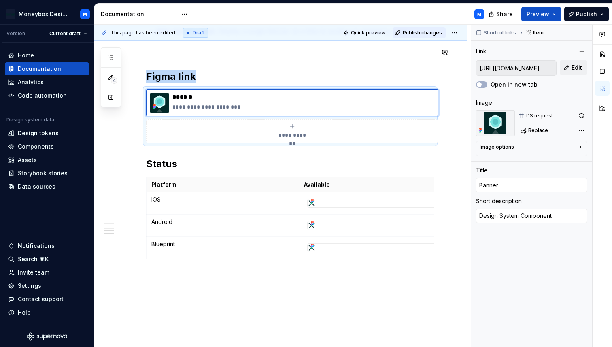
click at [433, 32] on span "Publish changes" at bounding box center [422, 33] width 39 height 6
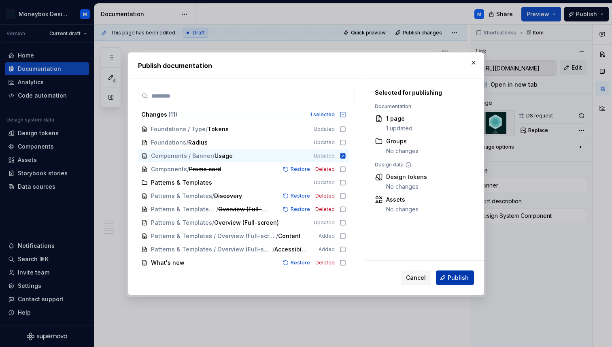
click at [451, 275] on span "Publish" at bounding box center [458, 278] width 21 height 8
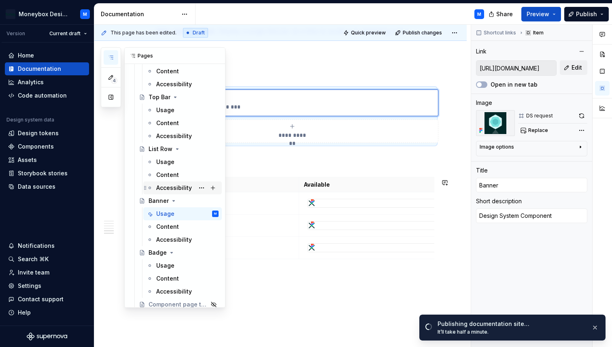
scroll to position [235, 0]
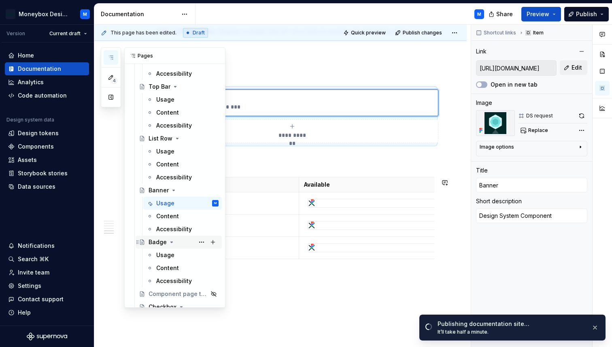
click at [156, 244] on div "Badge" at bounding box center [158, 242] width 18 height 8
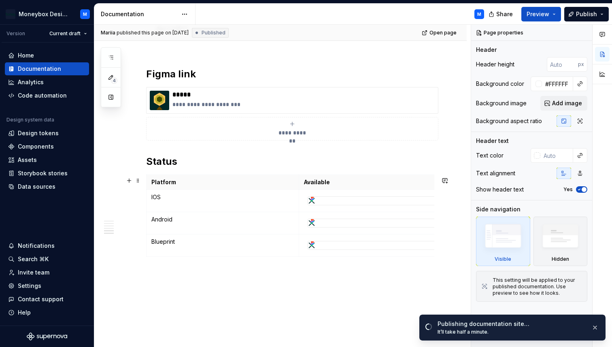
scroll to position [1265, 0]
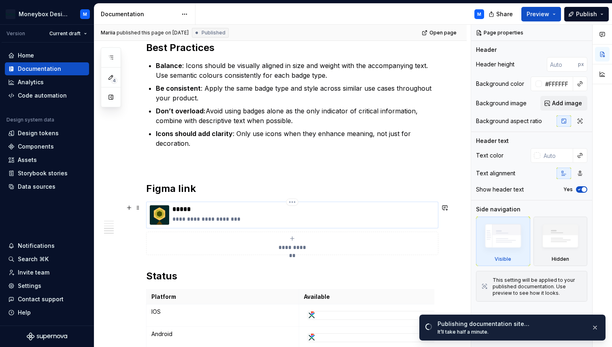
click at [231, 216] on p "**********" at bounding box center [303, 219] width 262 height 8
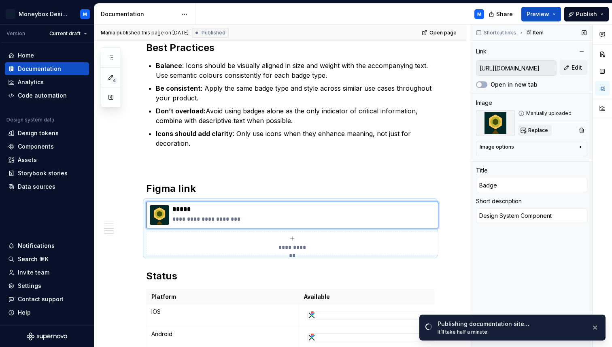
click at [535, 132] on span "Replace" at bounding box center [538, 130] width 20 height 6
type textarea "*"
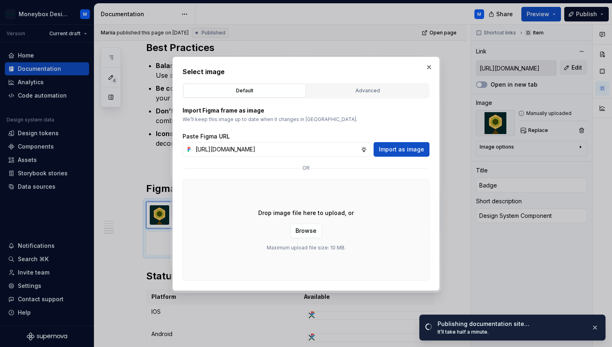
scroll to position [0, 170]
type input "[URL][DOMAIN_NAME]"
click at [412, 151] on span "Import as image" at bounding box center [401, 149] width 45 height 8
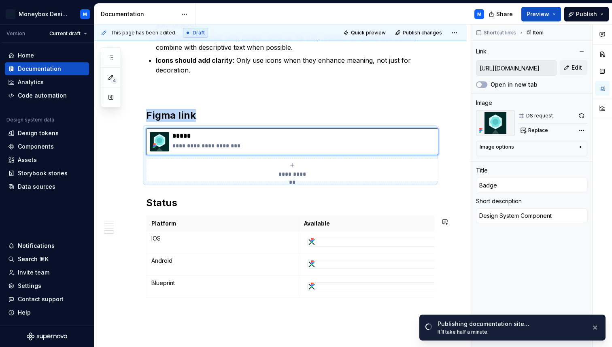
scroll to position [1338, 0]
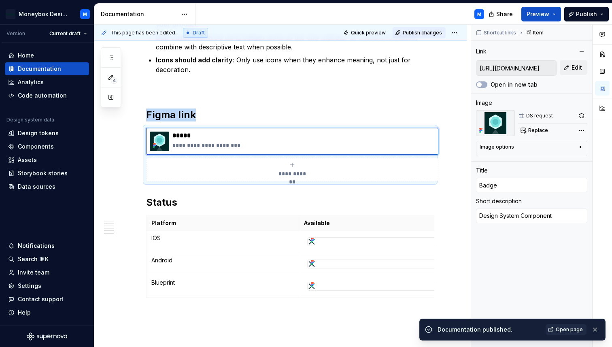
click at [424, 34] on span "Publish changes" at bounding box center [422, 33] width 39 height 6
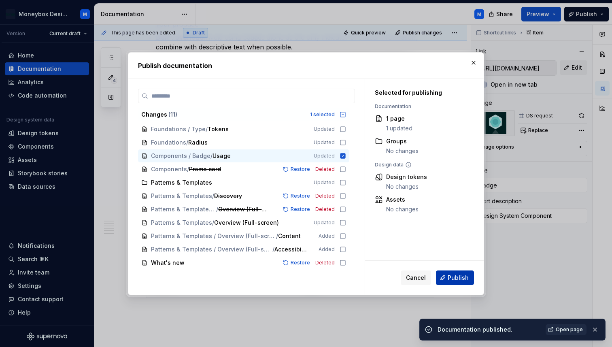
click at [455, 277] on span "Publish" at bounding box center [458, 278] width 21 height 8
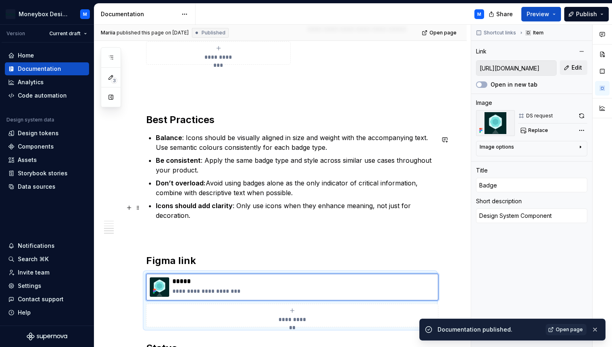
scroll to position [1244, 0]
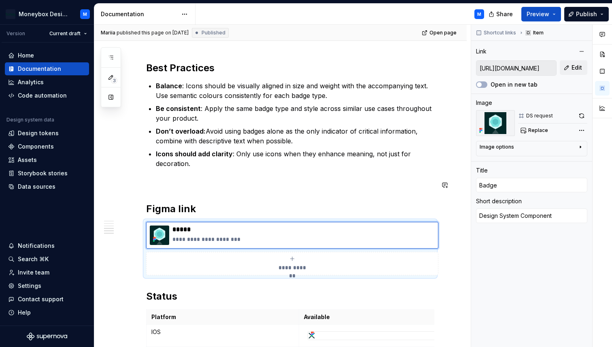
type textarea "*"
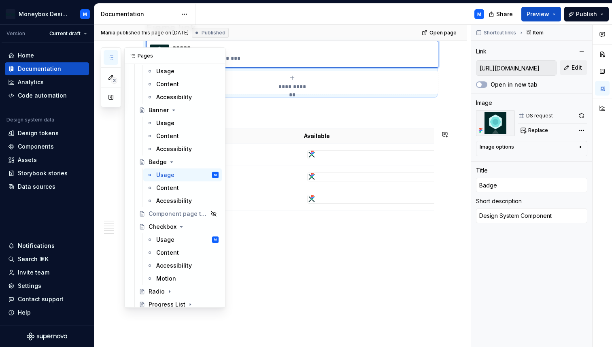
scroll to position [326, 0]
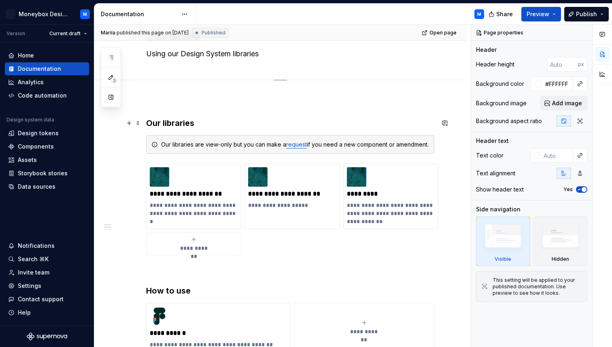
scroll to position [46, 0]
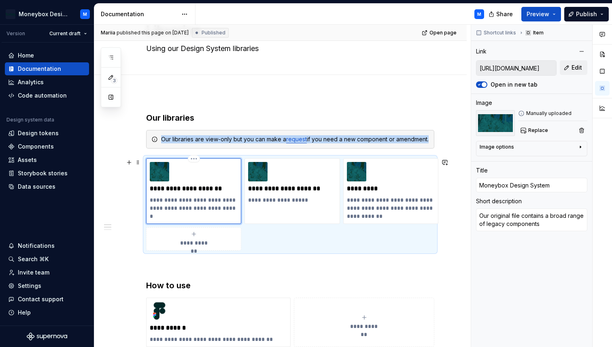
click at [162, 171] on img at bounding box center [159, 171] width 19 height 19
click at [528, 132] on span "Replace" at bounding box center [538, 130] width 20 height 6
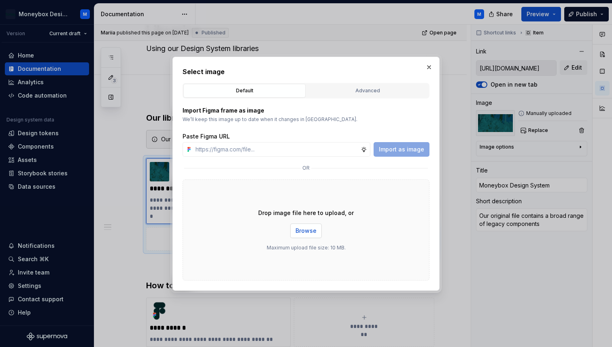
click at [309, 233] on span "Browse" at bounding box center [305, 231] width 21 height 8
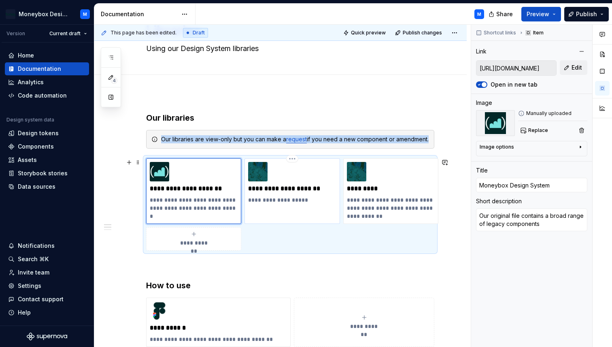
type textarea "*"
type input "https://www.figma.com/design/Rf7hnRR7w5dxK6Cdc96e3o/nestbox-illustrations?m=aut…"
type input "Moneybox Asset Library"
type textarea "Creative assets only"
click at [261, 173] on img at bounding box center [257, 171] width 19 height 19
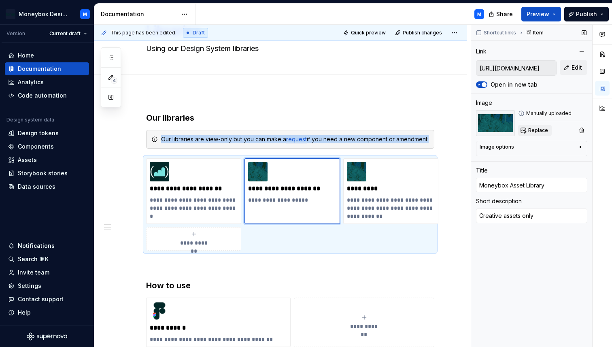
click at [530, 135] on button "Replace" at bounding box center [535, 130] width 34 height 11
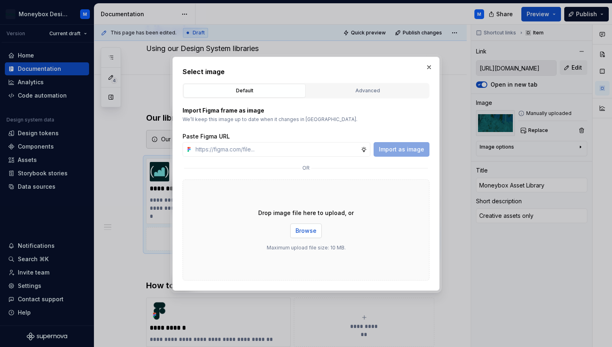
click at [312, 231] on span "Browse" at bounding box center [305, 231] width 21 height 8
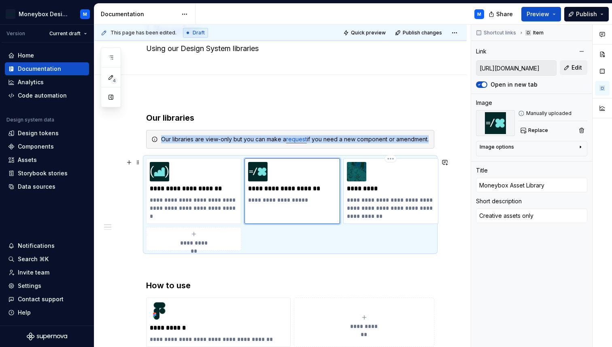
type textarea "*"
type input "https://www.figma.com/design/wSROUQSsWxR8z8BIP1QRCH/(Global)-Nestbox?m=auto"
type input "Blueprint"
type textarea "Our latest library contains a limited selection of our latest components"
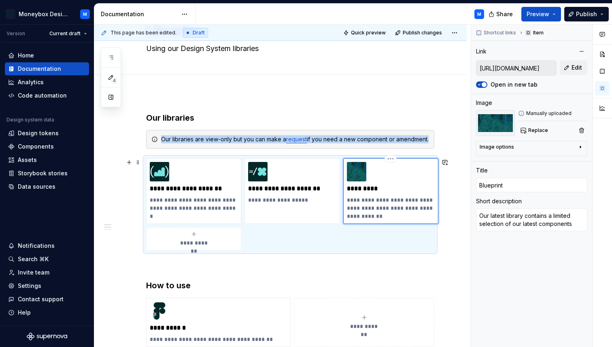
click at [357, 174] on img at bounding box center [356, 171] width 19 height 19
click at [535, 129] on span "Replace" at bounding box center [538, 130] width 20 height 6
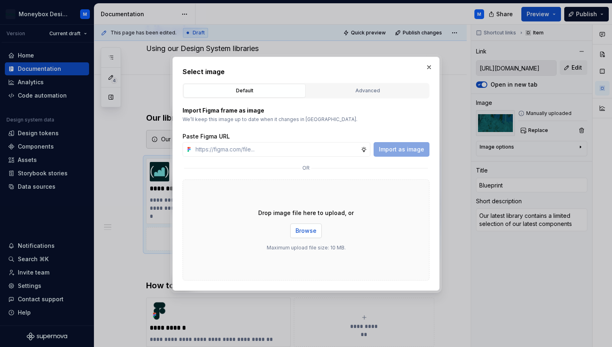
click at [302, 230] on span "Browse" at bounding box center [305, 231] width 21 height 8
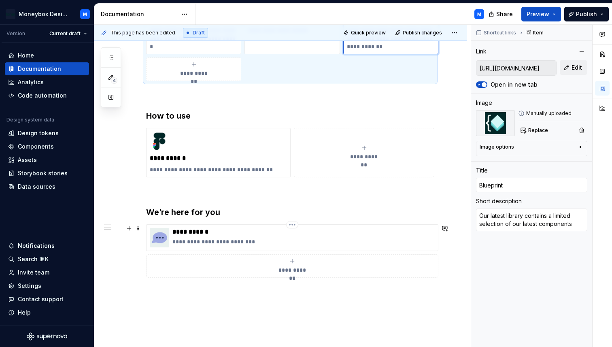
scroll to position [259, 0]
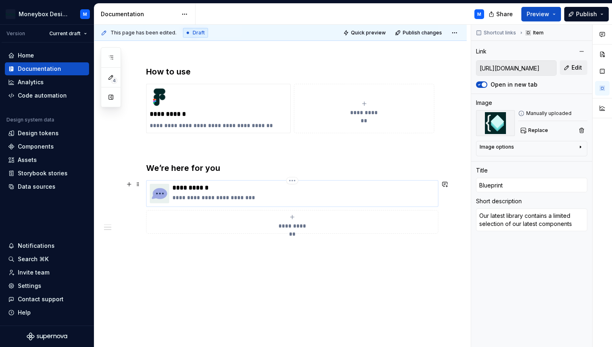
type textarea "*"
type input "[URL][DOMAIN_NAME]"
type input "Get support"
type textarea "Our support channel on Slack"
click at [159, 194] on img at bounding box center [159, 193] width 19 height 19
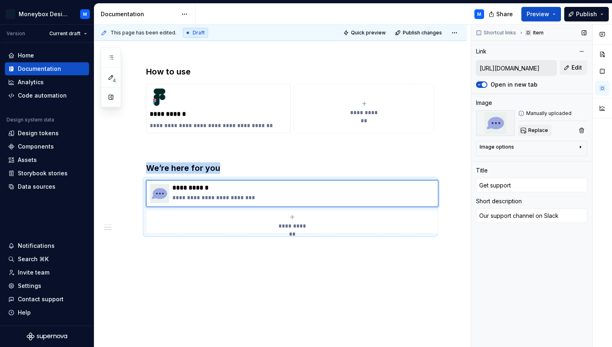
click at [530, 133] on span "Replace" at bounding box center [538, 130] width 20 height 6
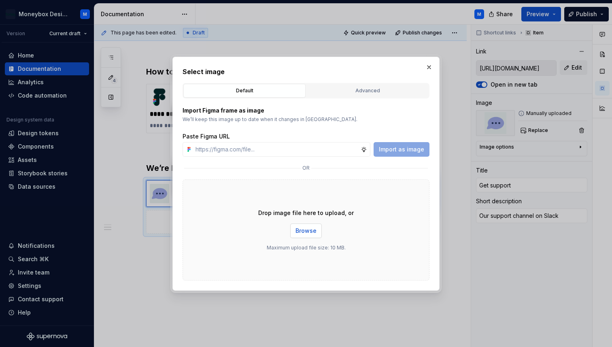
click at [309, 229] on span "Browse" at bounding box center [305, 231] width 21 height 8
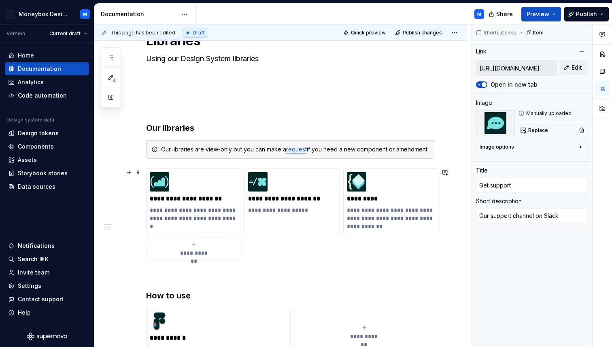
scroll to position [25, 0]
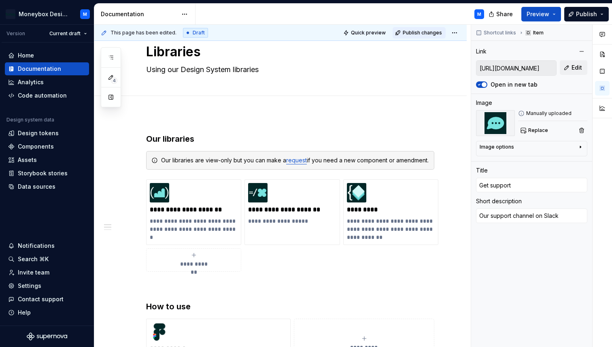
click at [417, 34] on span "Publish changes" at bounding box center [422, 33] width 39 height 6
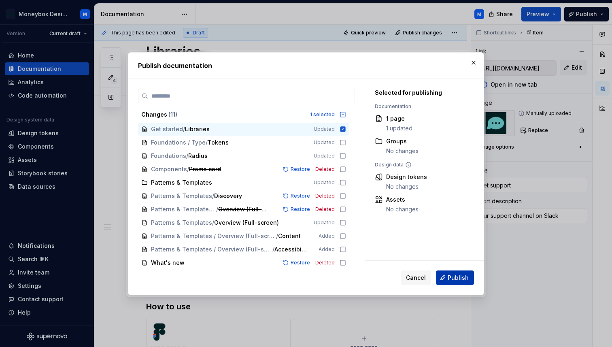
click at [463, 278] on span "Publish" at bounding box center [458, 278] width 21 height 8
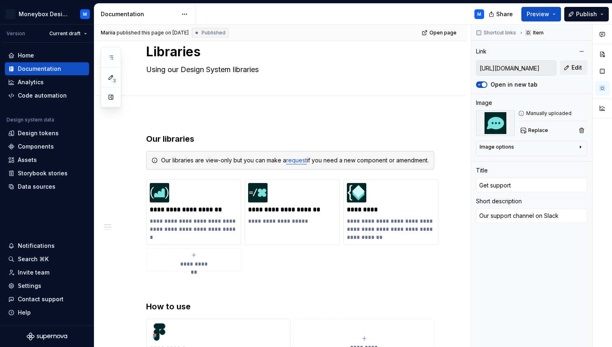
type textarea "*"
